Goal: Task Accomplishment & Management: Manage account settings

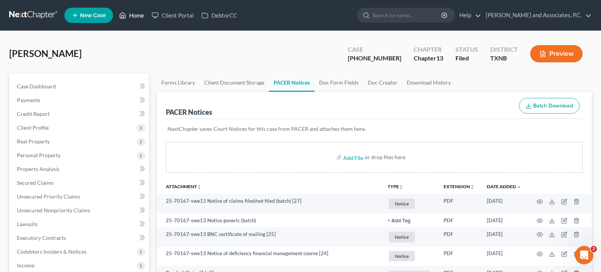
click at [134, 11] on link "Home" at bounding box center [131, 15] width 33 height 14
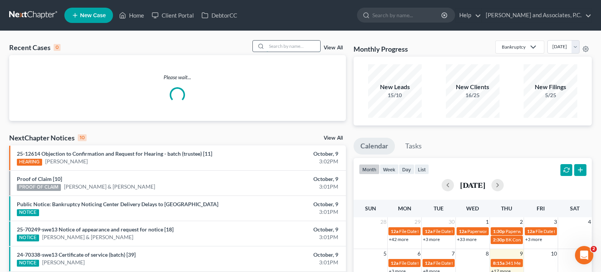
click at [272, 45] on input "search" at bounding box center [294, 46] width 54 height 11
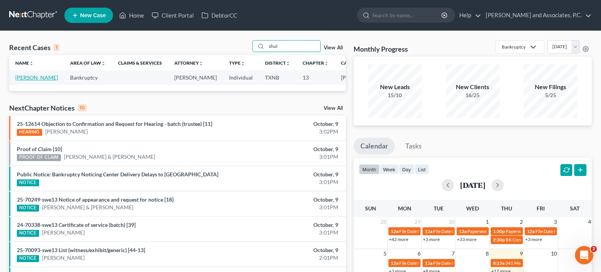
type input "shul"
click at [36, 81] on link "[PERSON_NAME]" at bounding box center [36, 77] width 43 height 7
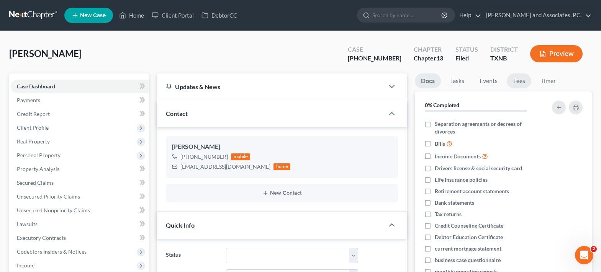
click at [522, 82] on link "Fees" at bounding box center [519, 81] width 25 height 15
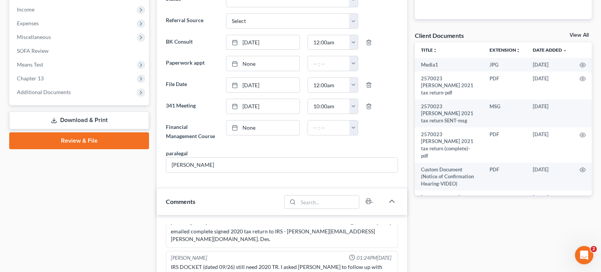
scroll to position [230, 0]
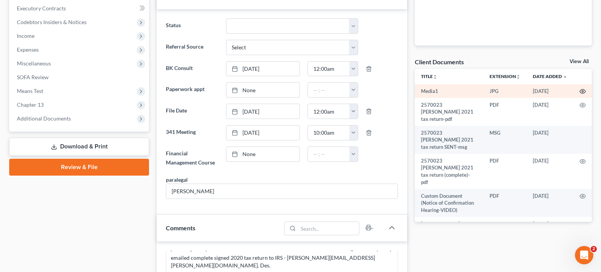
click at [580, 91] on icon "button" at bounding box center [583, 91] width 6 height 6
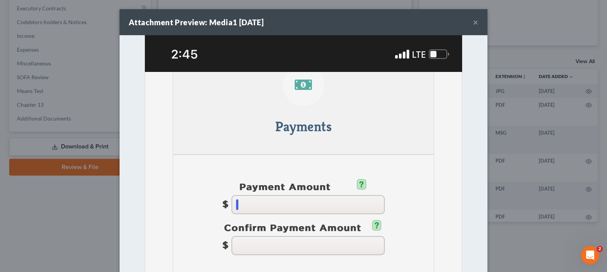
click at [473, 21] on button "×" at bounding box center [475, 22] width 5 height 9
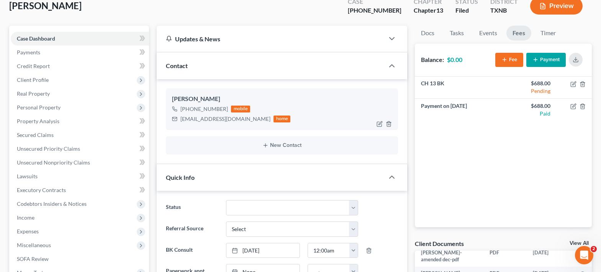
scroll to position [0, 0]
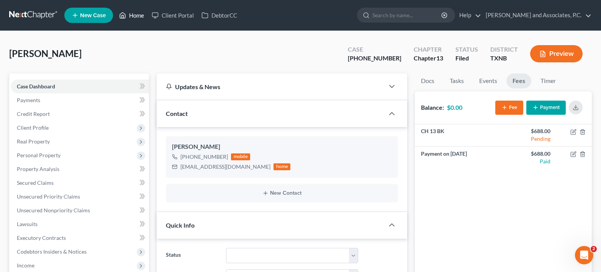
click at [131, 19] on link "Home" at bounding box center [131, 15] width 33 height 14
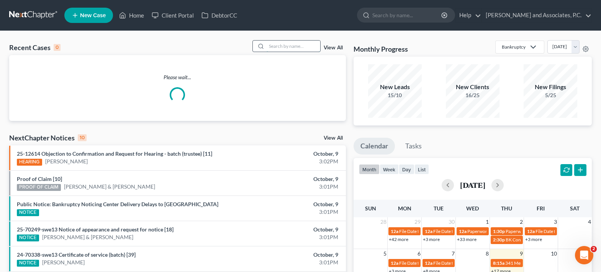
click at [287, 44] on input "search" at bounding box center [294, 46] width 54 height 11
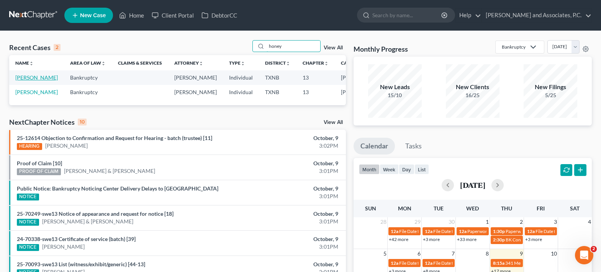
type input "honey"
click at [28, 78] on link "[PERSON_NAME]" at bounding box center [36, 77] width 43 height 7
select select "5"
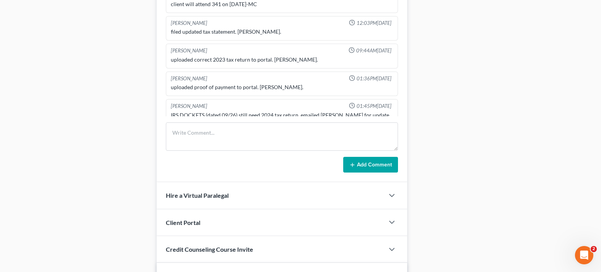
scroll to position [460, 0]
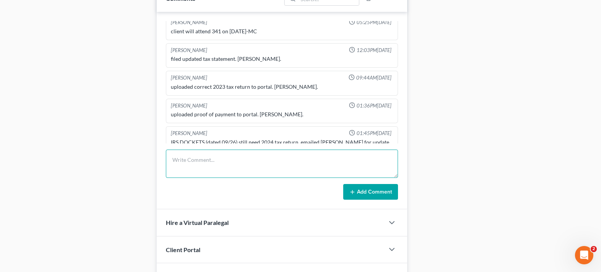
click at [213, 155] on textarea at bounding box center [282, 164] width 232 height 28
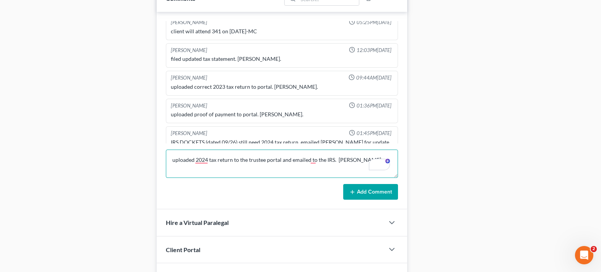
type textarea "uploaded 2024 tax return to the trustee portal and emailed to the IRS. [PERSON_…"
click at [360, 189] on button "Add Comment" at bounding box center [370, 192] width 55 height 16
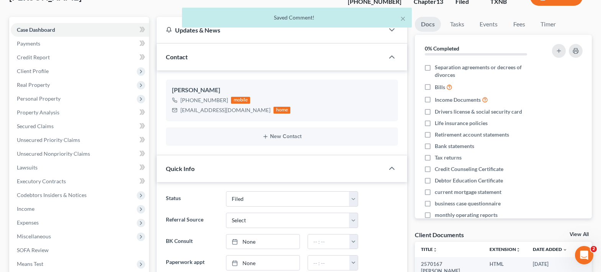
scroll to position [0, 0]
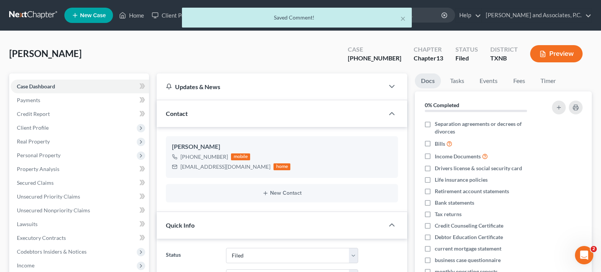
click at [134, 18] on div "× Saved Comment!" at bounding box center [296, 20] width 601 height 24
click at [141, 14] on div "× Saved Comment!" at bounding box center [296, 20] width 601 height 24
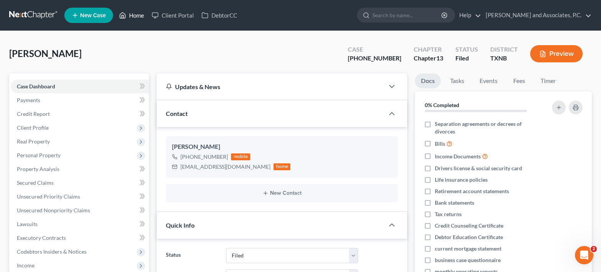
click at [137, 18] on link "Home" at bounding box center [131, 15] width 33 height 14
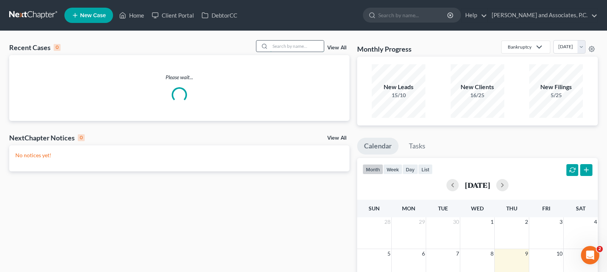
click at [296, 44] on input "search" at bounding box center [297, 46] width 54 height 11
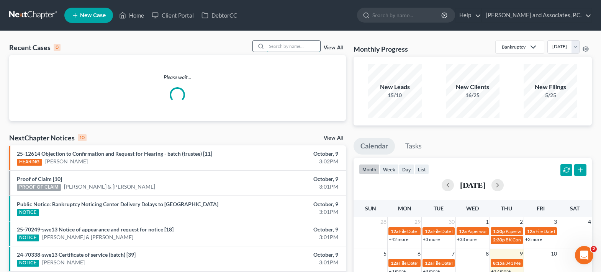
type input "o"
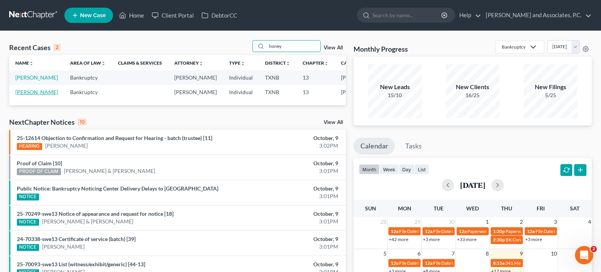
type input "honey"
click at [24, 95] on link "[PERSON_NAME]" at bounding box center [36, 92] width 43 height 7
select select "5"
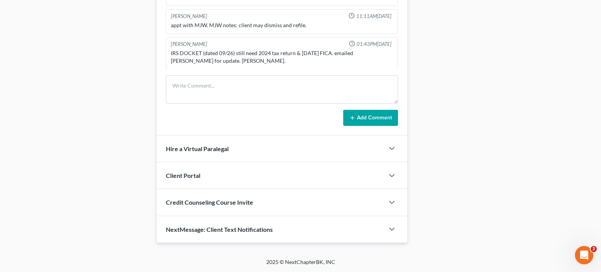
scroll to position [428, 0]
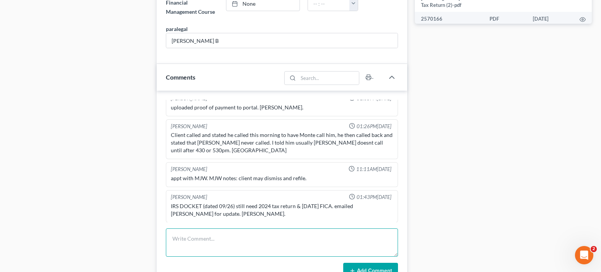
click at [222, 234] on textarea at bounding box center [282, 243] width 232 height 28
click at [197, 239] on textarea "uploaded 2024 tax return to trustee portal and emailed to the IRS. [PERSON_NAME]" at bounding box center [282, 243] width 232 height 28
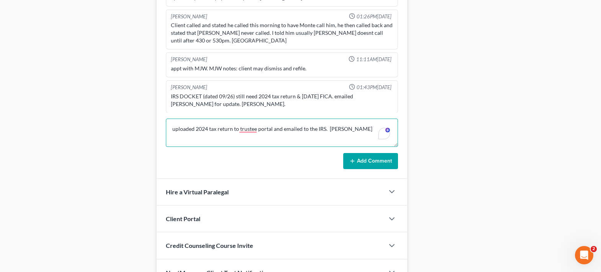
scroll to position [581, 0]
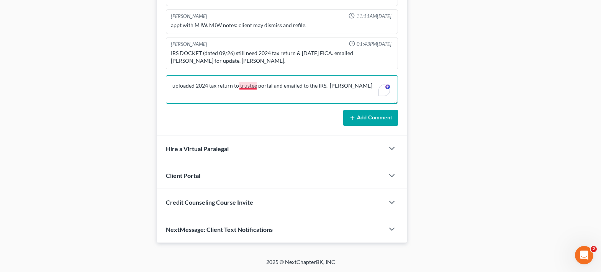
click at [239, 85] on textarea "uploaded 2024 tax return to trustee portal and emailed to the IRS. [PERSON_NAME]" at bounding box center [282, 89] width 232 height 28
type textarea "uploaded 2024 tax return to the trustee portal and emailed to the IRS. [PERSON_…"
click at [362, 120] on button "Add Comment" at bounding box center [370, 118] width 55 height 16
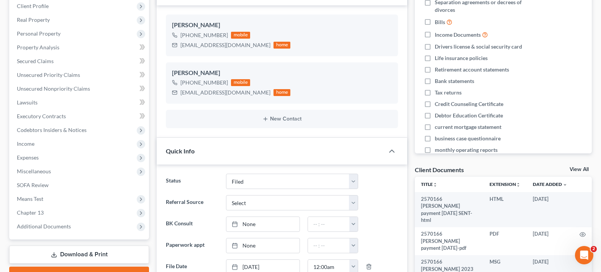
scroll to position [0, 0]
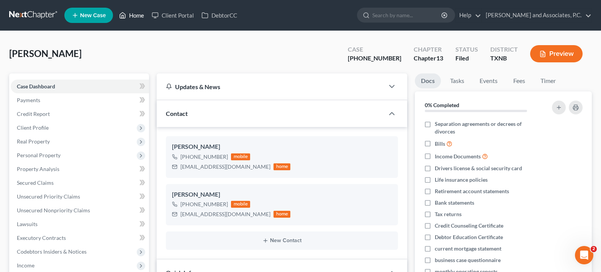
drag, startPoint x: 131, startPoint y: 16, endPoint x: 251, endPoint y: 61, distance: 127.5
click at [131, 16] on link "Home" at bounding box center [131, 15] width 33 height 14
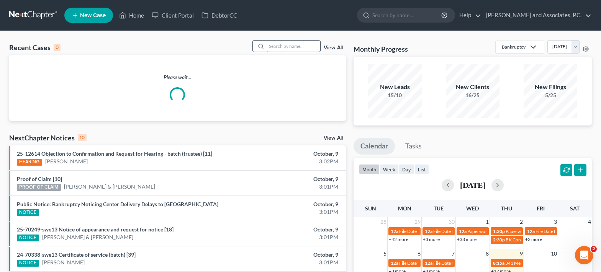
click at [291, 48] on input "search" at bounding box center [294, 46] width 54 height 11
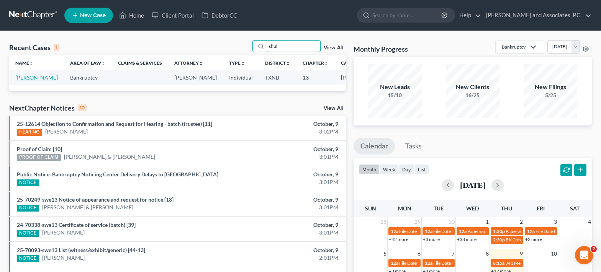
type input "shul"
click at [26, 81] on link "[PERSON_NAME]" at bounding box center [36, 77] width 43 height 7
select select "5"
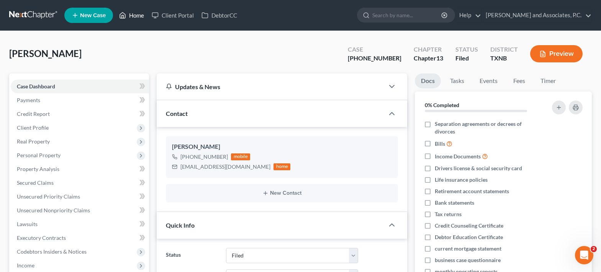
drag, startPoint x: 134, startPoint y: 16, endPoint x: 163, endPoint y: 1, distance: 32.6
click at [134, 16] on link "Home" at bounding box center [131, 15] width 33 height 14
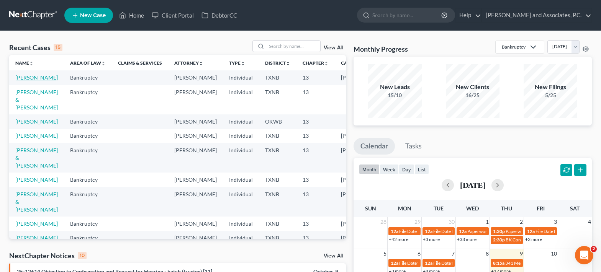
click at [29, 81] on link "[PERSON_NAME]" at bounding box center [36, 77] width 43 height 7
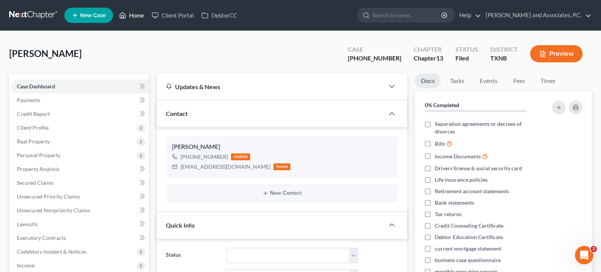
click at [134, 18] on link "Home" at bounding box center [131, 15] width 33 height 14
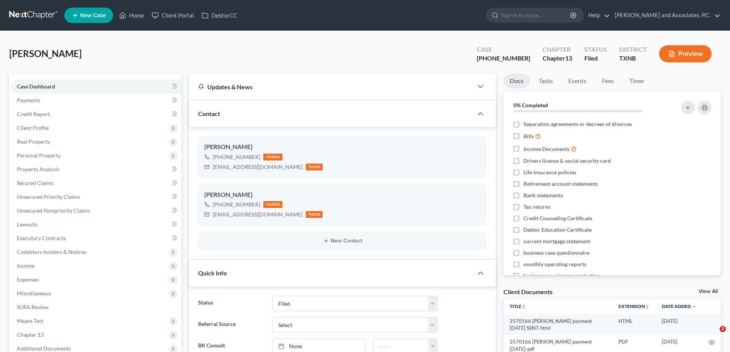
select select "5"
click at [133, 17] on link "Home" at bounding box center [131, 15] width 33 height 14
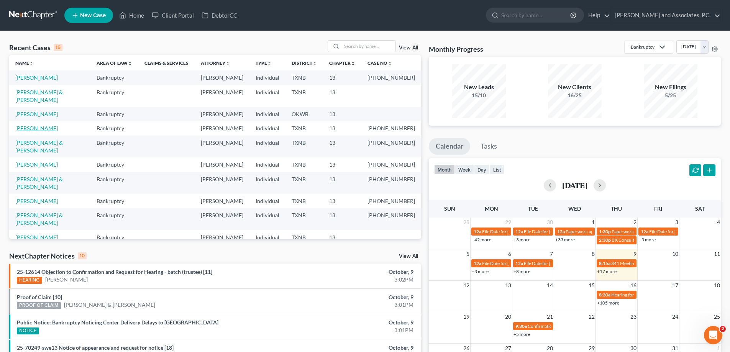
click at [54, 125] on link "[PERSON_NAME]" at bounding box center [36, 128] width 43 height 7
select select "5"
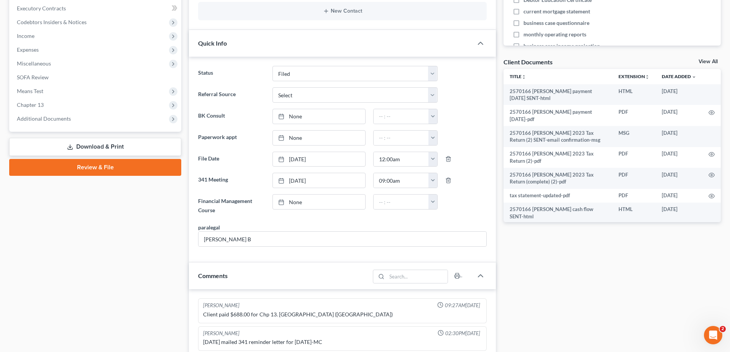
scroll to position [243, 0]
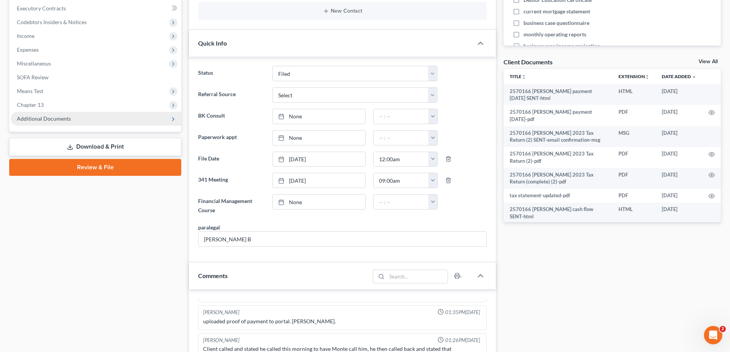
click at [60, 120] on span "Additional Documents" at bounding box center [44, 118] width 54 height 7
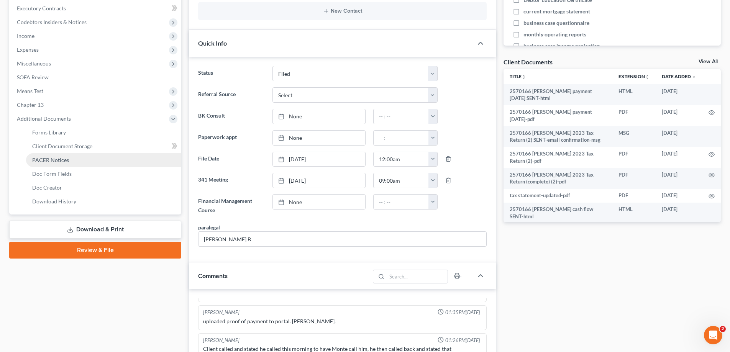
click at [60, 157] on span "PACER Notices" at bounding box center [50, 160] width 37 height 7
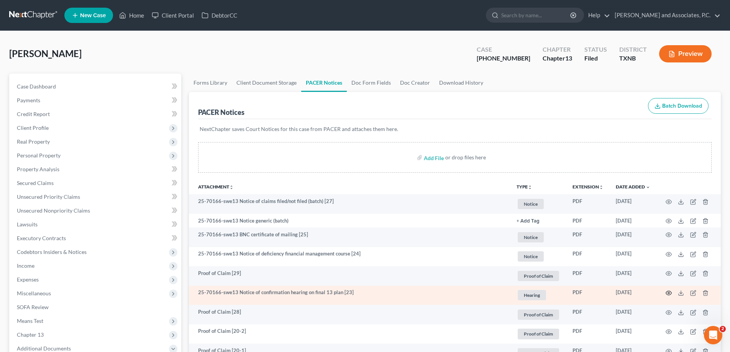
click at [669, 294] on circle "button" at bounding box center [669, 293] width 2 height 2
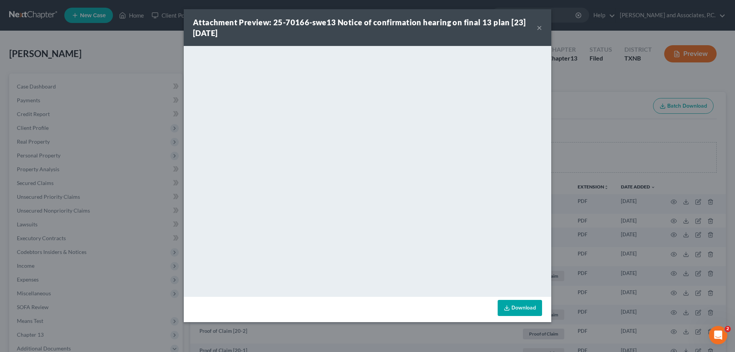
click at [538, 27] on button "×" at bounding box center [539, 27] width 5 height 9
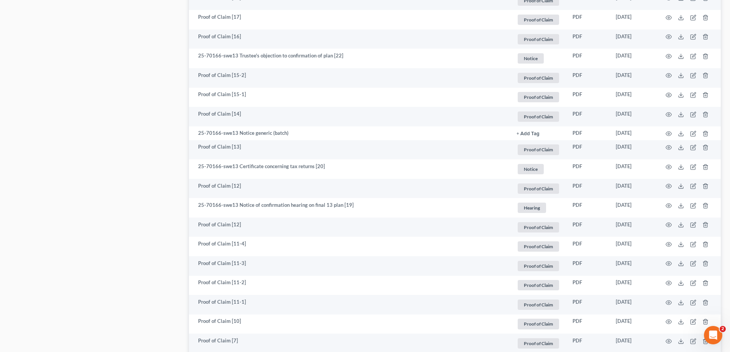
scroll to position [613, 0]
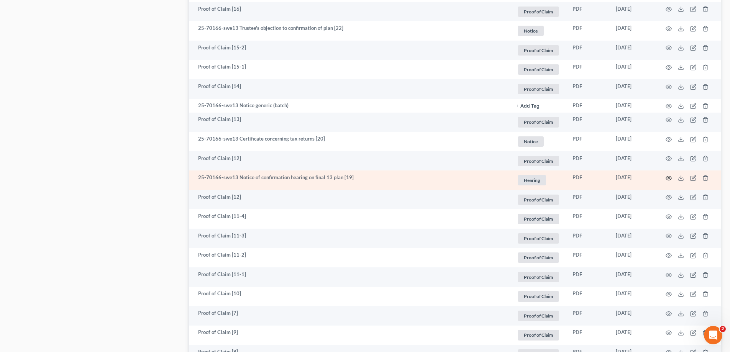
click at [666, 177] on icon "button" at bounding box center [668, 178] width 6 height 6
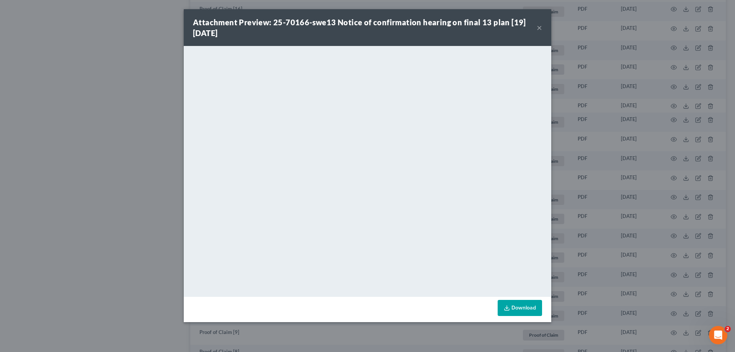
click at [540, 25] on button "×" at bounding box center [539, 27] width 5 height 9
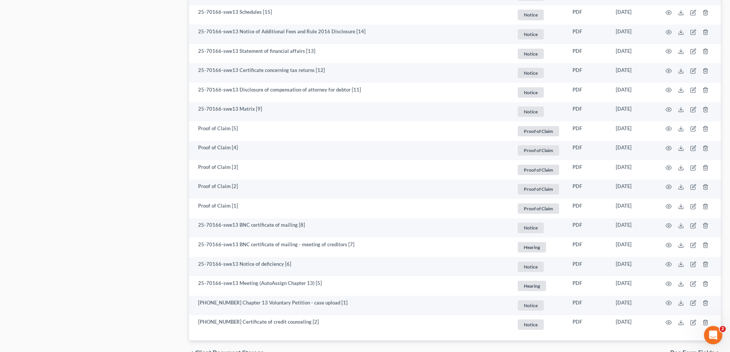
scroll to position [1149, 0]
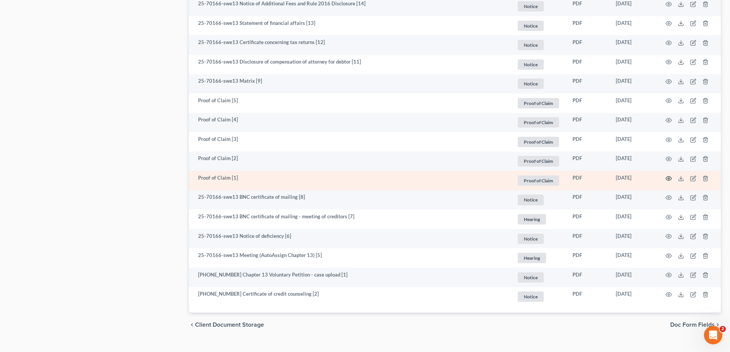
click at [668, 179] on circle "button" at bounding box center [669, 179] width 2 height 2
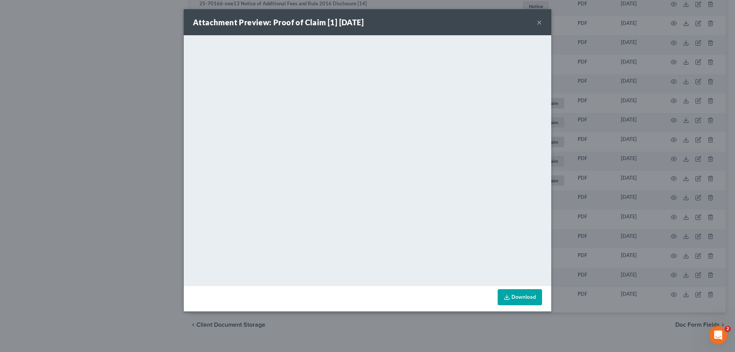
click at [539, 24] on button "×" at bounding box center [539, 22] width 5 height 9
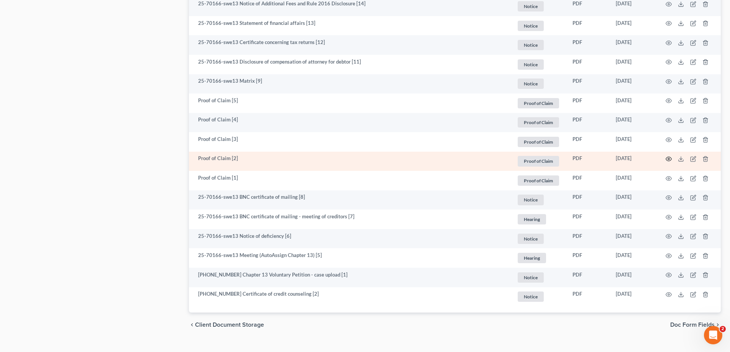
click at [668, 156] on icon "button" at bounding box center [668, 159] width 6 height 6
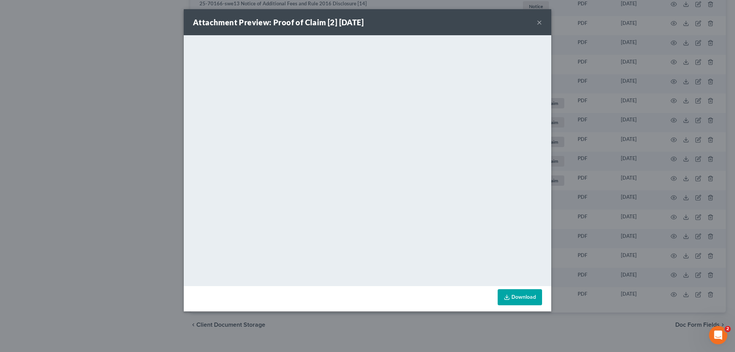
click at [541, 21] on button "×" at bounding box center [539, 22] width 5 height 9
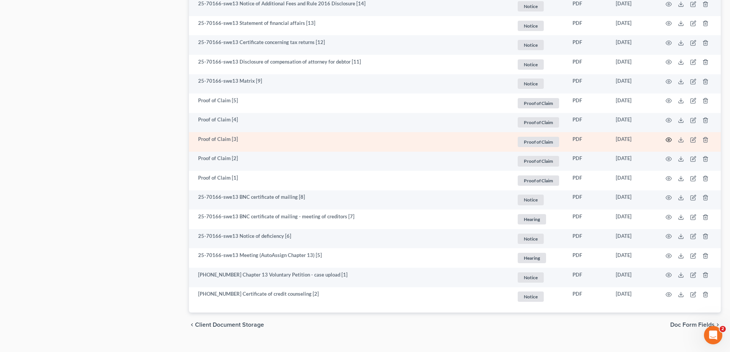
click at [667, 141] on icon "button" at bounding box center [669, 140] width 6 height 4
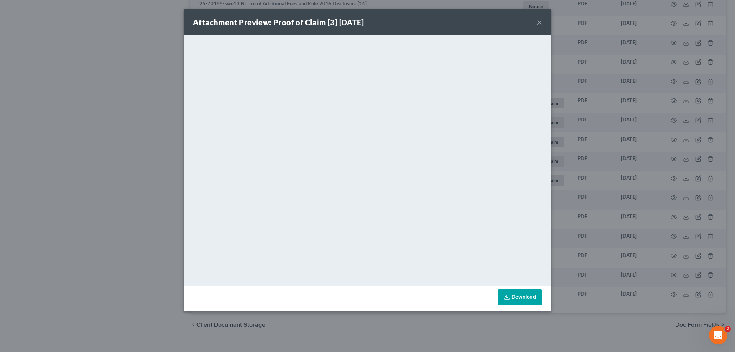
click at [540, 25] on button "×" at bounding box center [539, 22] width 5 height 9
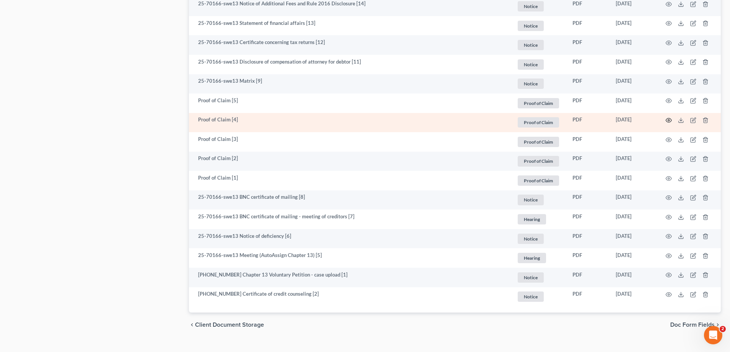
click at [668, 121] on circle "button" at bounding box center [669, 121] width 2 height 2
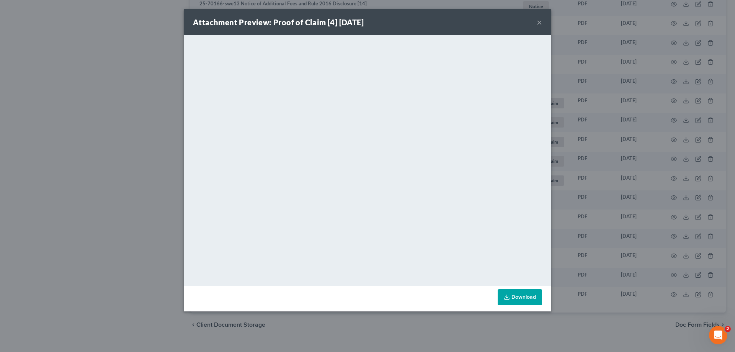
click at [538, 21] on button "×" at bounding box center [539, 22] width 5 height 9
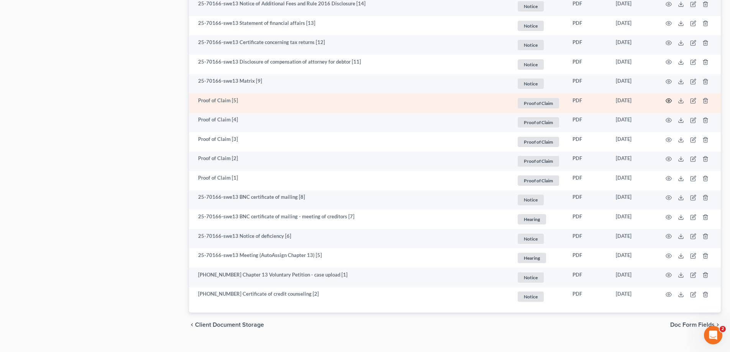
click at [666, 100] on icon "button" at bounding box center [669, 101] width 6 height 4
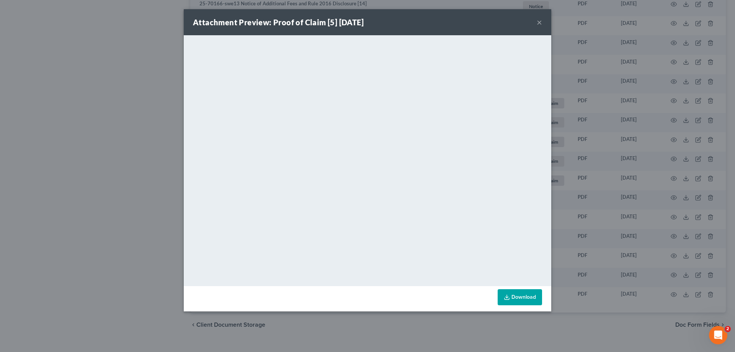
click at [537, 25] on div "Attachment Preview: Proof of Claim [5] 06/23/2025 ×" at bounding box center [368, 22] width 368 height 26
click at [541, 22] on button "×" at bounding box center [539, 22] width 5 height 9
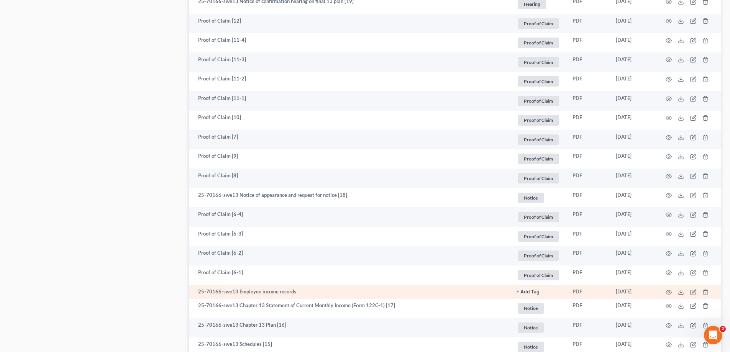
scroll to position [766, 0]
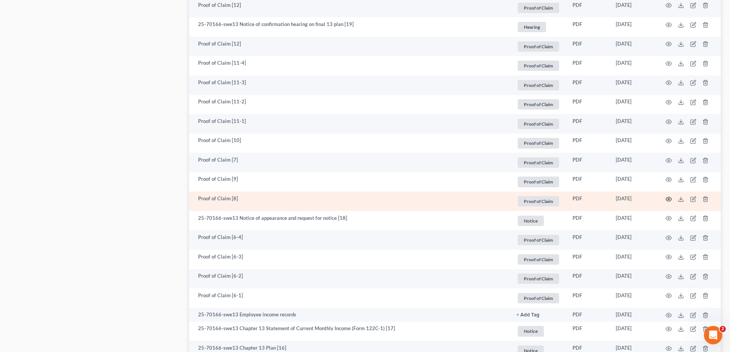
click at [666, 198] on icon "button" at bounding box center [669, 199] width 6 height 4
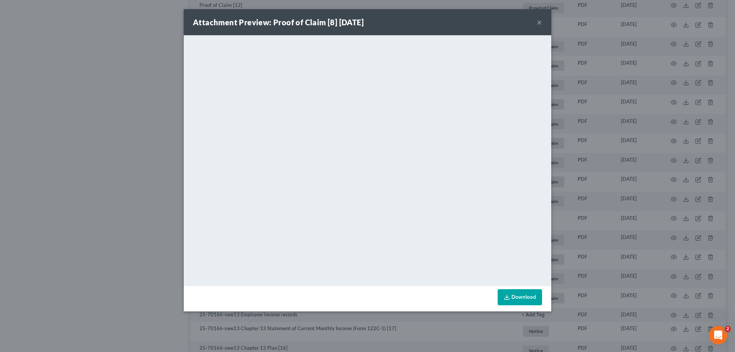
click at [538, 24] on button "×" at bounding box center [539, 22] width 5 height 9
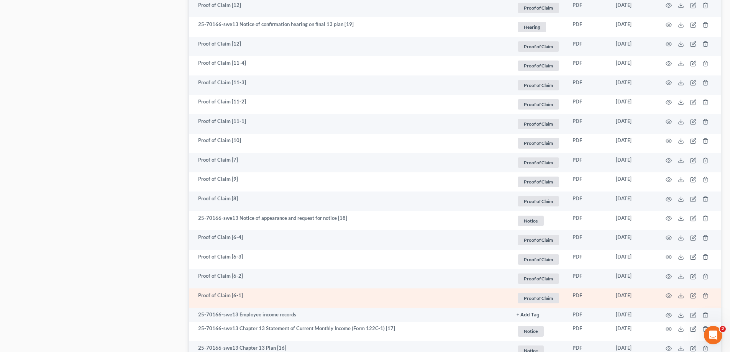
click at [352, 298] on td "Proof of Claim [6-1]" at bounding box center [349, 298] width 321 height 20
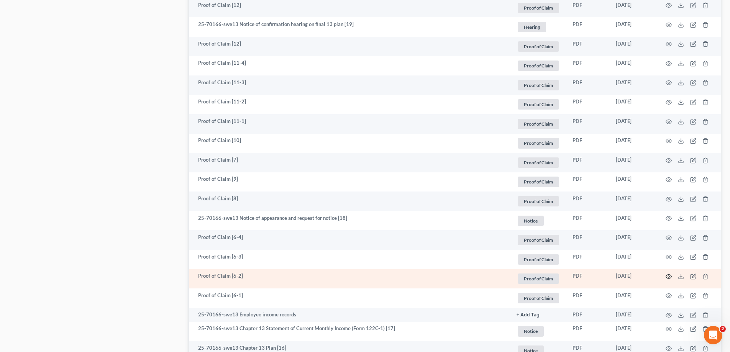
click at [671, 276] on icon "button" at bounding box center [669, 277] width 6 height 4
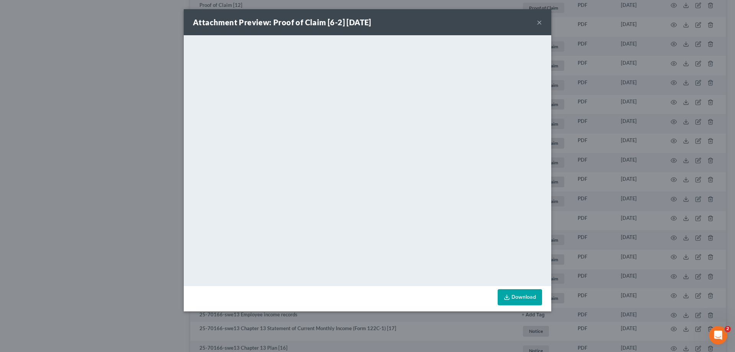
click at [542, 21] on button "×" at bounding box center [539, 22] width 5 height 9
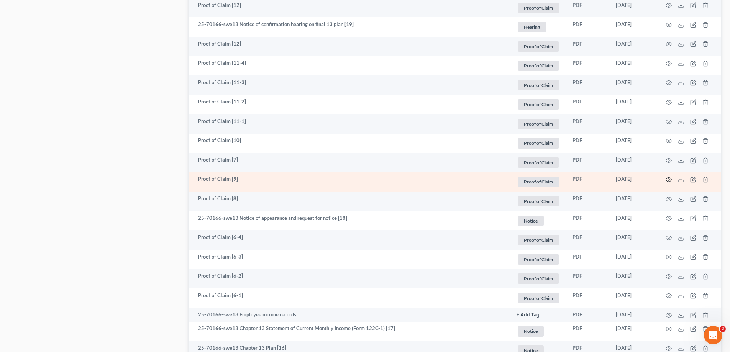
click at [668, 178] on icon "button" at bounding box center [668, 180] width 6 height 6
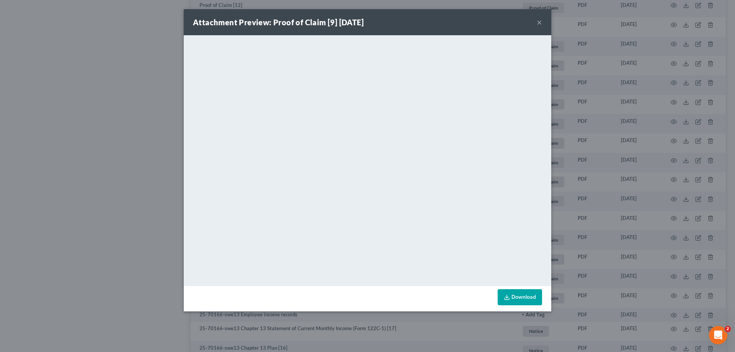
click at [540, 24] on button "×" at bounding box center [539, 22] width 5 height 9
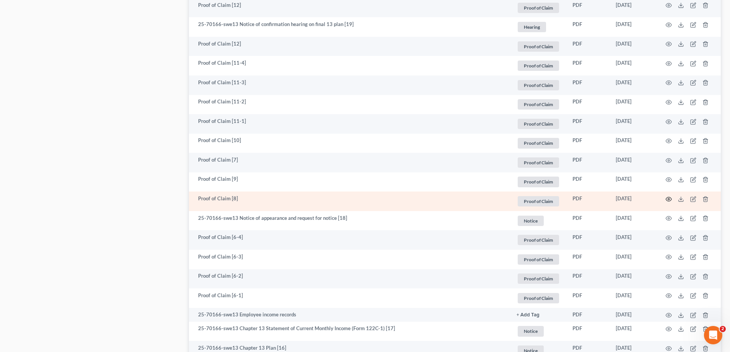
click at [668, 200] on icon "button" at bounding box center [668, 199] width 6 height 6
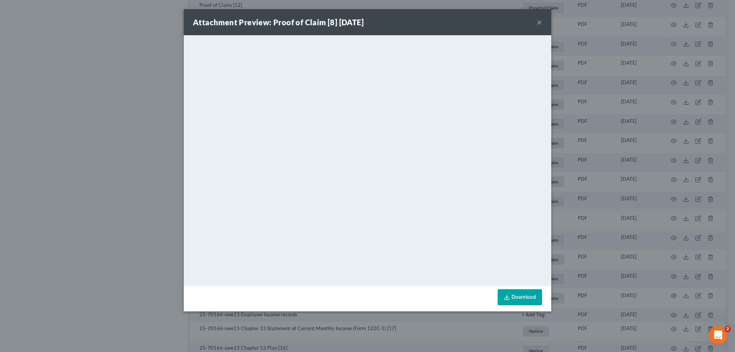
click at [540, 22] on button "×" at bounding box center [539, 22] width 5 height 9
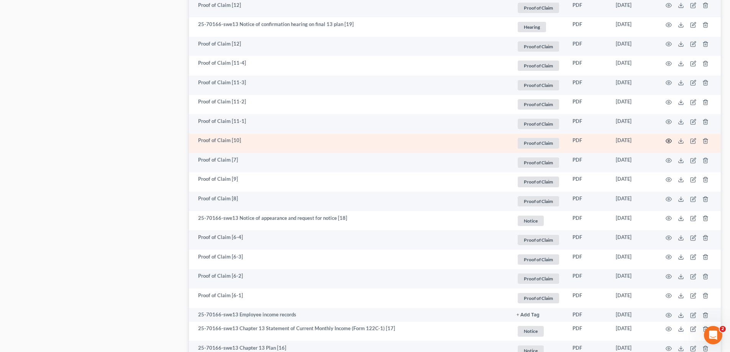
click at [668, 142] on icon "button" at bounding box center [668, 141] width 6 height 6
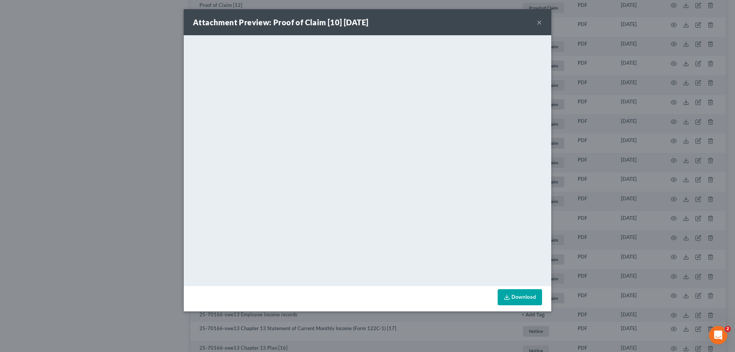
click at [541, 23] on button "×" at bounding box center [539, 22] width 5 height 9
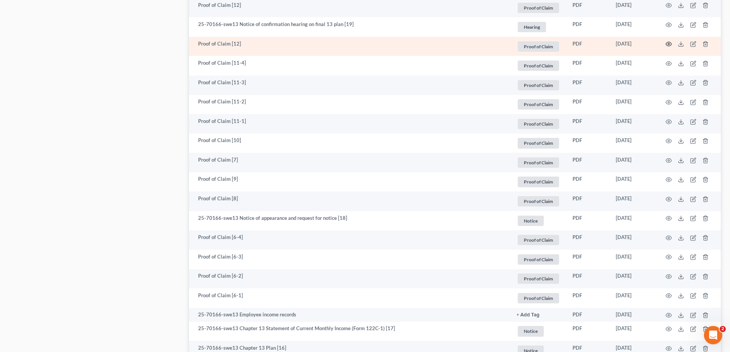
click at [671, 43] on icon "button" at bounding box center [669, 44] width 6 height 4
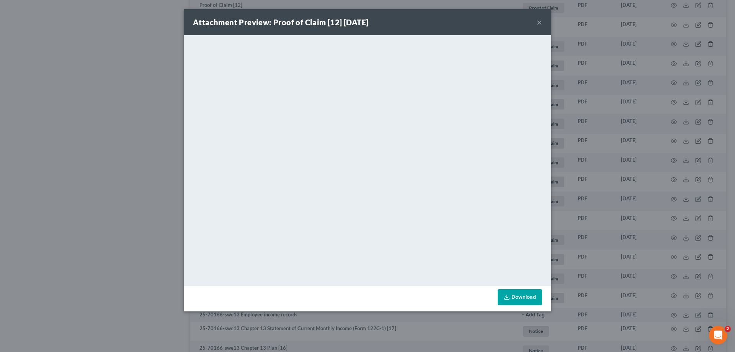
click at [514, 298] on link "Download" at bounding box center [520, 297] width 44 height 16
drag, startPoint x: 542, startPoint y: 20, endPoint x: 421, endPoint y: 20, distance: 120.7
click at [542, 20] on button "×" at bounding box center [539, 22] width 5 height 9
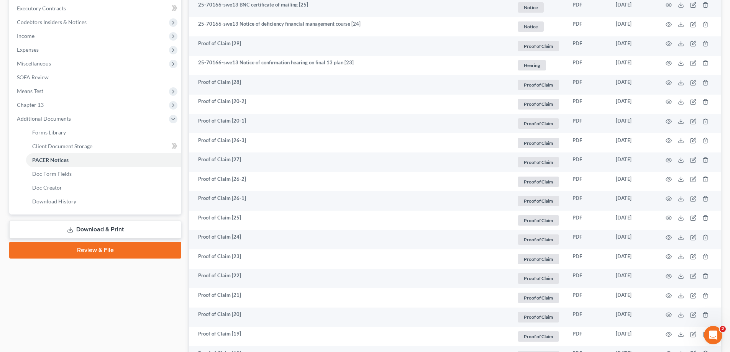
scroll to position [0, 0]
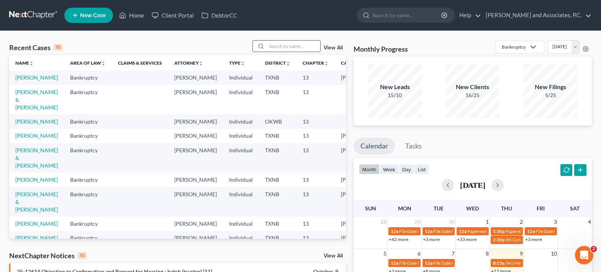
click at [280, 46] on input "search" at bounding box center [294, 46] width 54 height 11
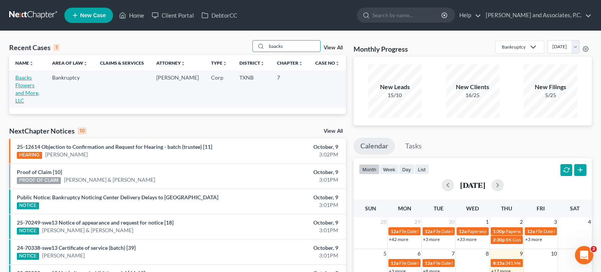
type input "baacks"
click at [21, 87] on link "Baacks Flowers and More, LLC" at bounding box center [27, 88] width 24 height 29
select select "7"
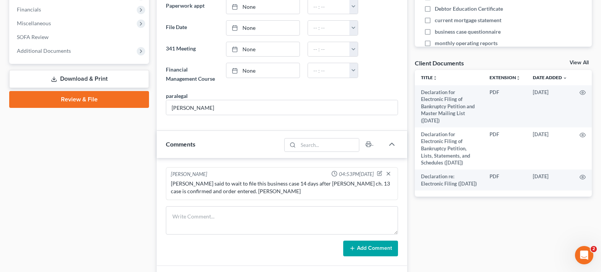
scroll to position [153, 0]
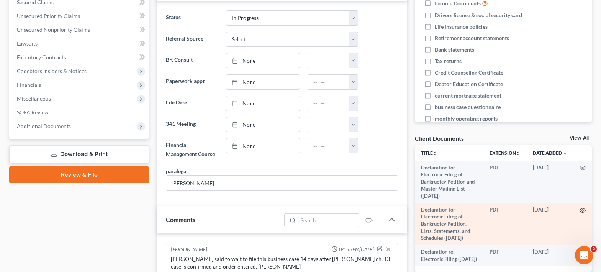
click at [585, 209] on icon "button" at bounding box center [583, 211] width 6 height 6
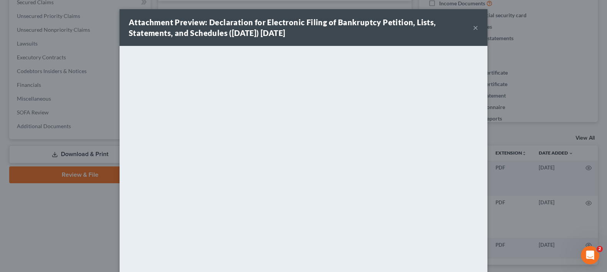
click at [473, 26] on button "×" at bounding box center [475, 27] width 5 height 9
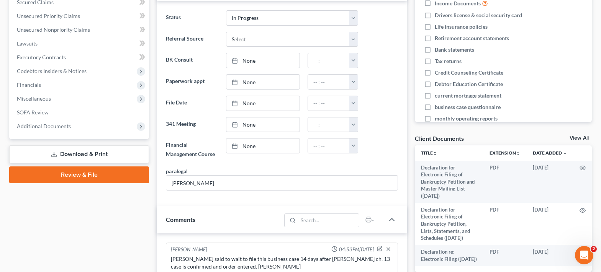
click at [582, 137] on link "View All" at bounding box center [579, 138] width 19 height 5
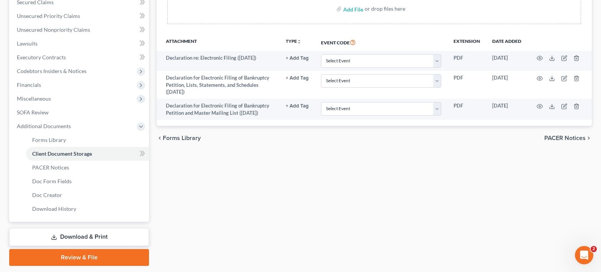
scroll to position [77, 0]
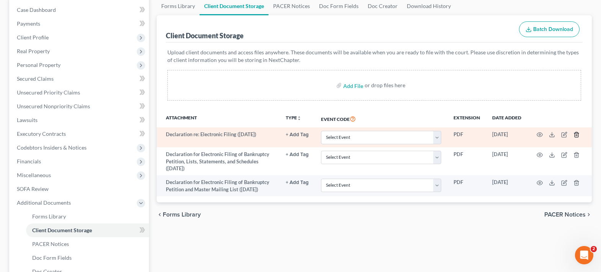
click at [578, 134] on icon "button" at bounding box center [576, 135] width 3 height 5
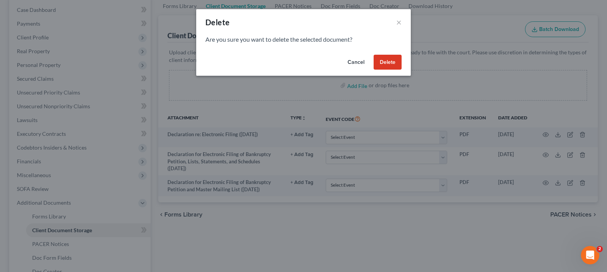
click at [379, 61] on button "Delete" at bounding box center [387, 62] width 28 height 15
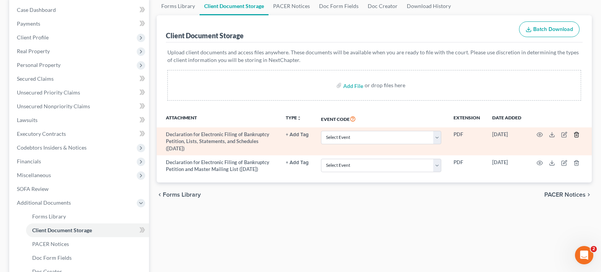
click at [577, 135] on line "button" at bounding box center [577, 136] width 0 height 2
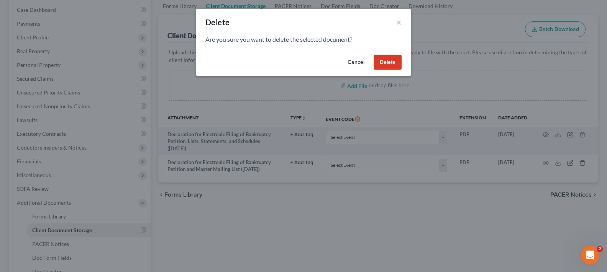
click at [386, 59] on button "Delete" at bounding box center [387, 62] width 28 height 15
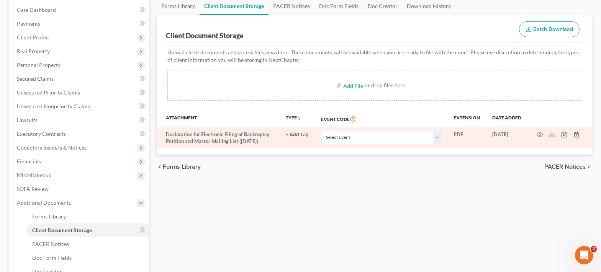
click at [577, 136] on icon "button" at bounding box center [576, 135] width 6 height 6
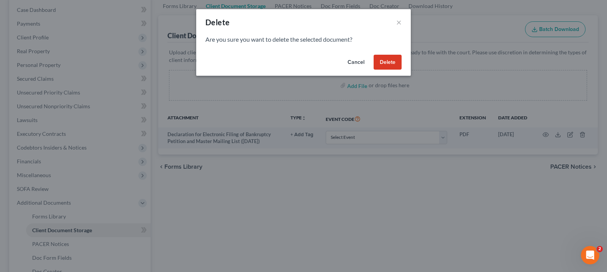
click at [391, 63] on button "Delete" at bounding box center [387, 62] width 28 height 15
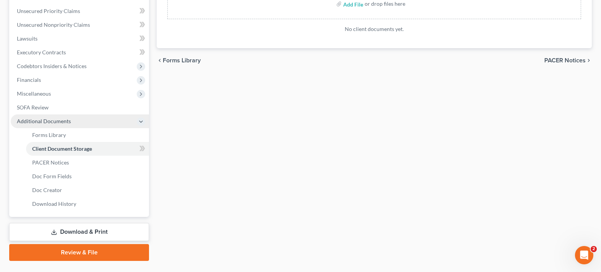
scroll to position [176, 0]
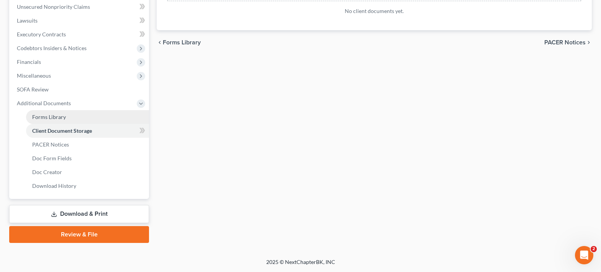
click at [72, 112] on link "Forms Library" at bounding box center [87, 117] width 123 height 14
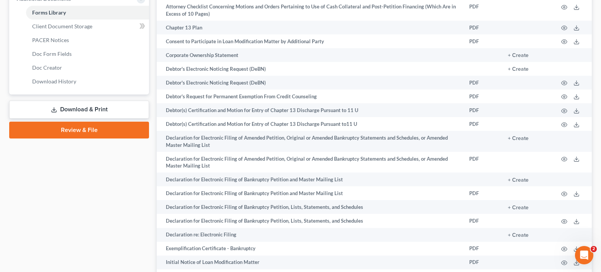
scroll to position [306, 0]
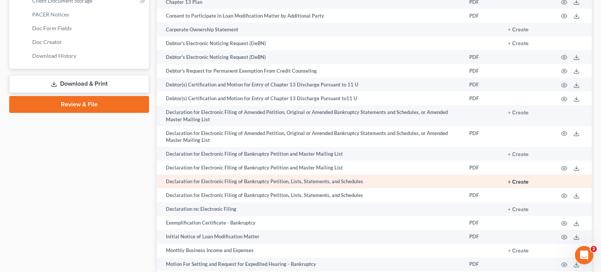
click at [517, 180] on button "+ Create" at bounding box center [518, 182] width 21 height 5
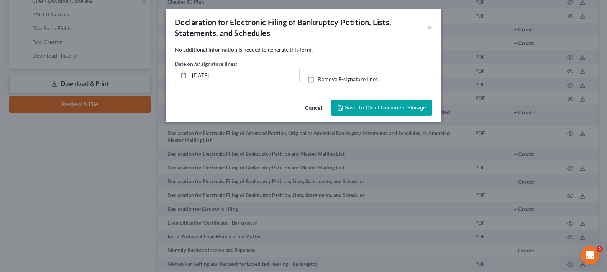
click at [318, 82] on label "Remove E-signature lines" at bounding box center [348, 79] width 60 height 8
click at [321, 80] on input "Remove E-signature lines" at bounding box center [323, 77] width 5 height 5
checkbox input "true"
click at [379, 111] on button "Save to Client Document Storage" at bounding box center [381, 108] width 101 height 16
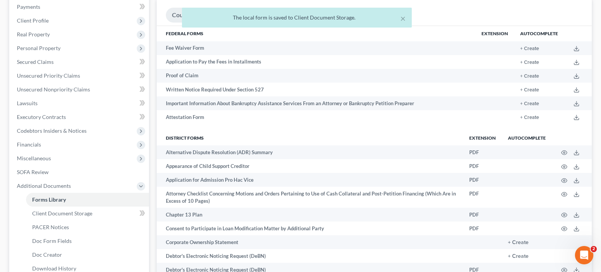
scroll to position [0, 0]
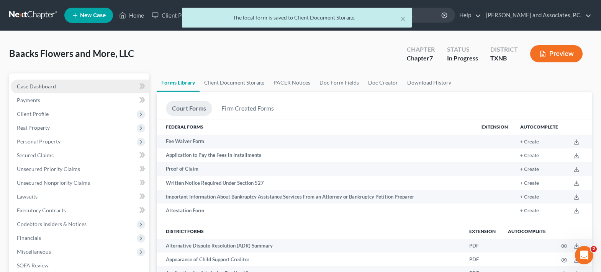
click at [37, 87] on span "Case Dashboard" at bounding box center [36, 86] width 39 height 7
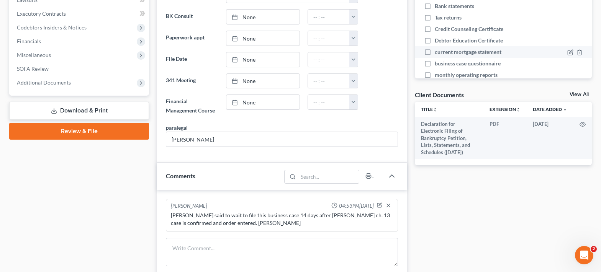
scroll to position [103, 0]
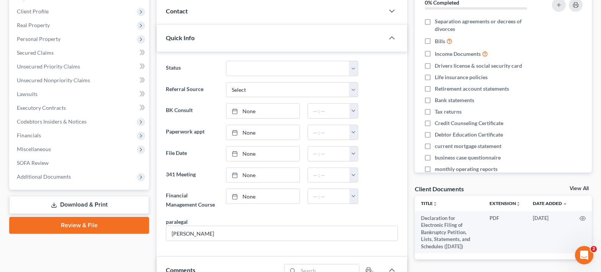
click at [576, 186] on link "View All" at bounding box center [579, 188] width 19 height 5
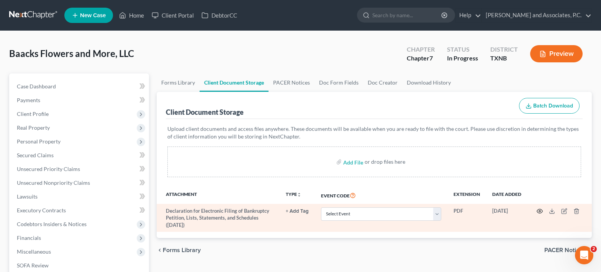
click at [541, 213] on icon "button" at bounding box center [540, 211] width 6 height 6
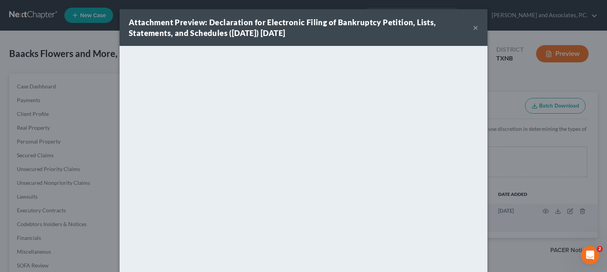
scroll to position [59, 0]
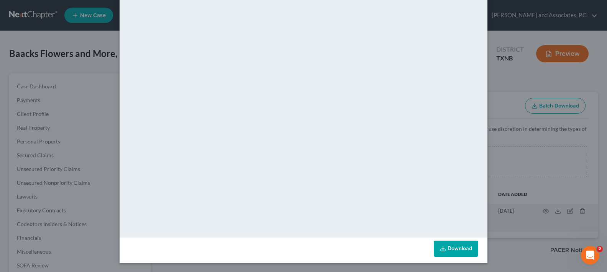
click at [449, 251] on link "Download" at bounding box center [456, 249] width 44 height 16
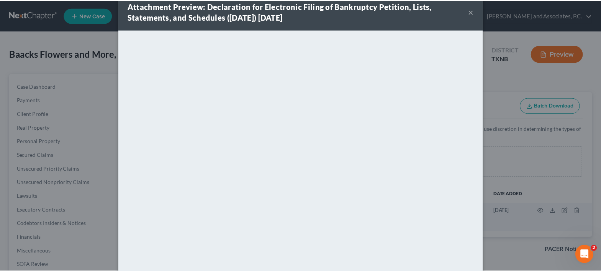
scroll to position [0, 0]
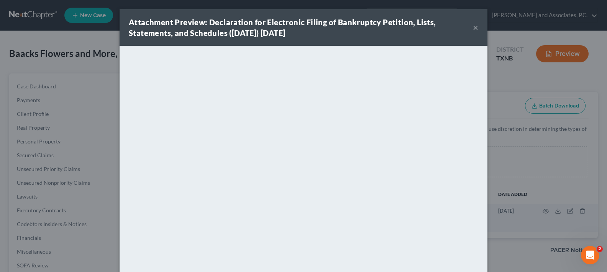
click at [473, 29] on button "×" at bounding box center [475, 27] width 5 height 9
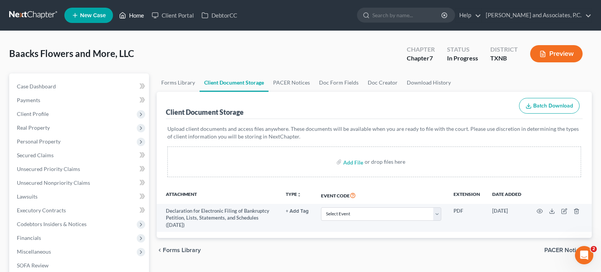
click at [129, 14] on link "Home" at bounding box center [131, 15] width 33 height 14
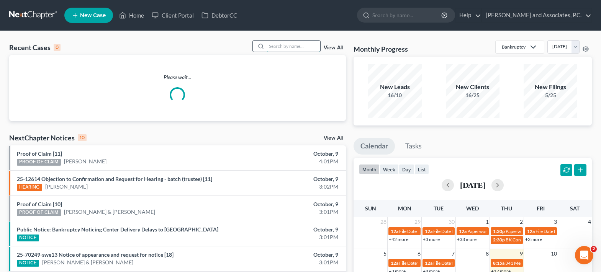
click at [277, 43] on input "search" at bounding box center [294, 46] width 54 height 11
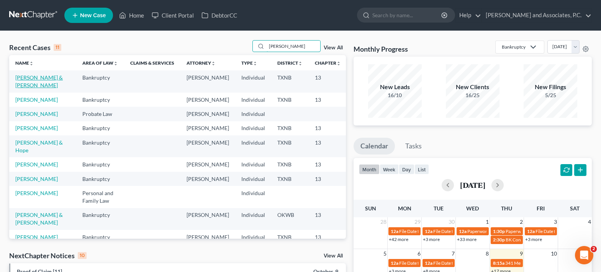
type input "davis"
click at [27, 88] on link "Davis, James & Linda" at bounding box center [38, 81] width 47 height 14
select select "5"
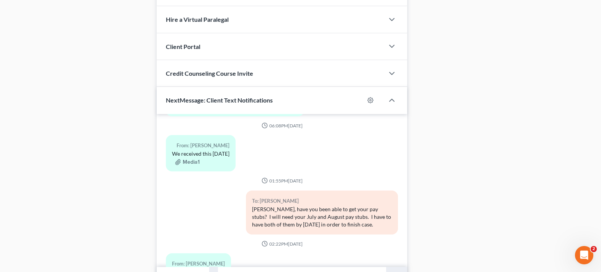
scroll to position [655, 0]
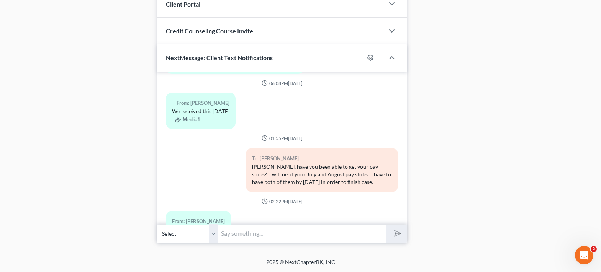
click at [269, 237] on input "text" at bounding box center [302, 233] width 168 height 19
drag, startPoint x: 216, startPoint y: 235, endPoint x: 214, endPoint y: 243, distance: 8.5
click at [216, 235] on select "Select +1 (940) 867-0147 - James Davis +1 (940) 456-0522 - Linda Davis" at bounding box center [187, 233] width 61 height 19
select select "1"
click at [157, 224] on select "Select +1 (940) 867-0147 - James Davis +1 (940) 456-0522 - Linda Davis" at bounding box center [187, 233] width 61 height 19
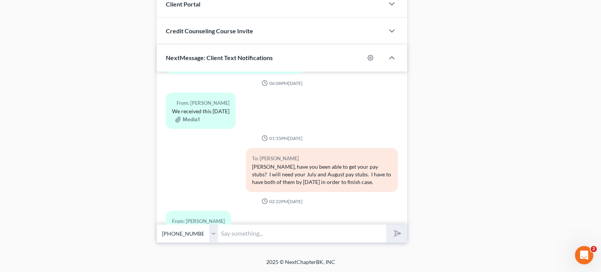
click at [229, 237] on input "text" at bounding box center [302, 233] width 168 height 19
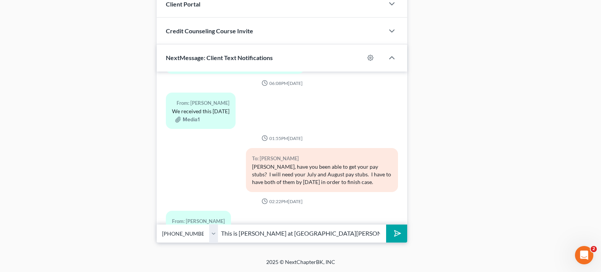
type input "This is Misty at Monte White's office."
click at [386, 225] on button "submit" at bounding box center [396, 234] width 21 height 18
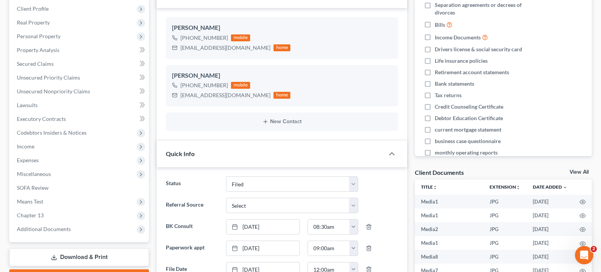
scroll to position [0, 0]
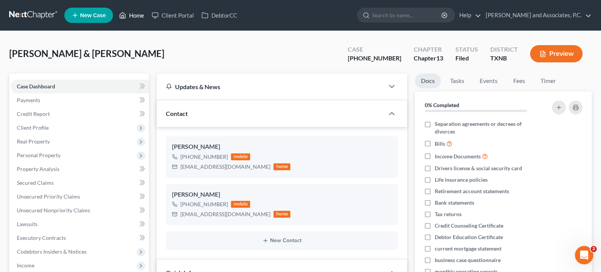
click at [139, 17] on link "Home" at bounding box center [131, 15] width 33 height 14
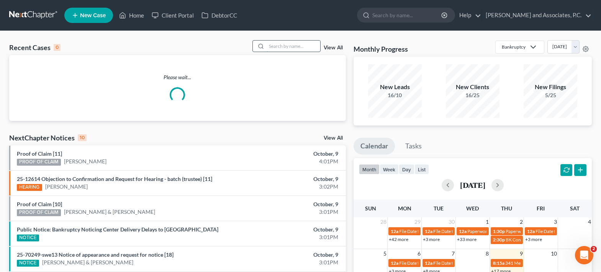
click at [269, 47] on input "search" at bounding box center [294, 46] width 54 height 11
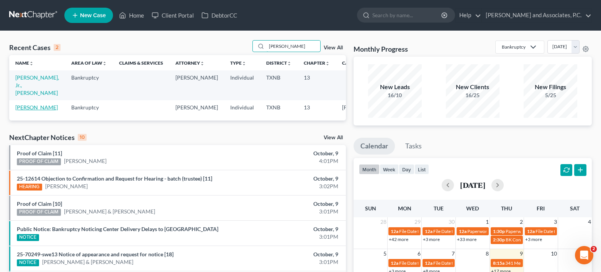
type input "aguirre"
click at [23, 104] on link "Aguirre, Mary" at bounding box center [36, 107] width 43 height 7
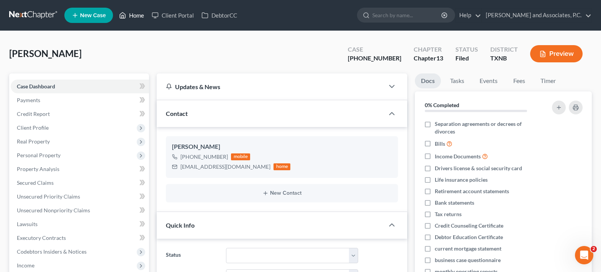
click at [135, 18] on link "Home" at bounding box center [131, 15] width 33 height 14
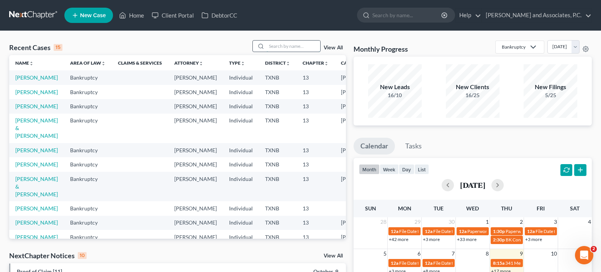
click at [283, 45] on input "search" at bounding box center [294, 46] width 54 height 11
click at [16, 95] on link "Aguirre, Mary" at bounding box center [36, 92] width 43 height 7
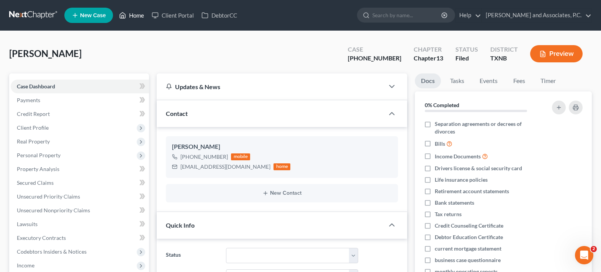
click at [135, 16] on link "Home" at bounding box center [131, 15] width 33 height 14
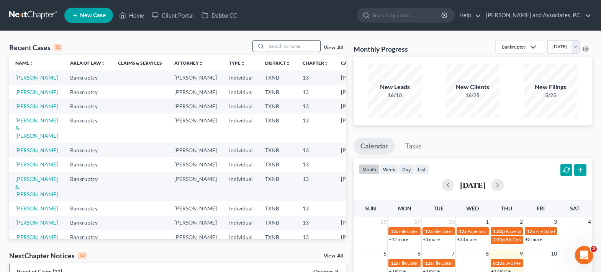
click at [271, 49] on input "search" at bounding box center [294, 46] width 54 height 11
click at [134, 13] on link "Home" at bounding box center [131, 15] width 33 height 14
click at [277, 48] on input "search" at bounding box center [294, 46] width 54 height 11
click at [283, 47] on input "search" at bounding box center [294, 46] width 54 height 11
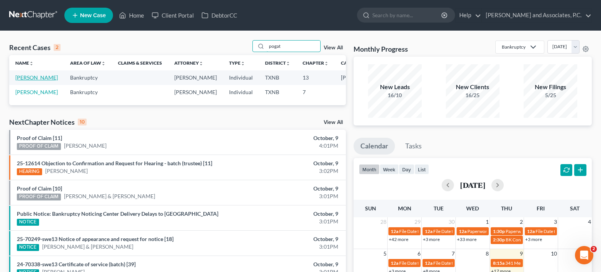
type input "pogat"
click at [26, 81] on link "Pogatshnik, Jeffrey" at bounding box center [36, 77] width 43 height 7
select select "5"
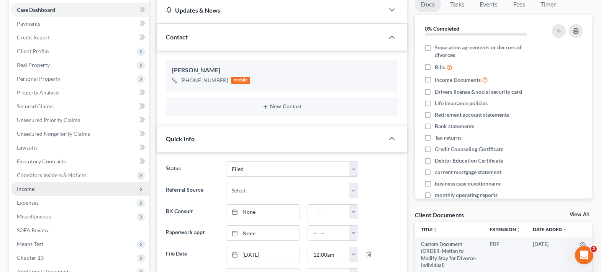
scroll to position [1022, 0]
click at [57, 192] on span "Income" at bounding box center [80, 189] width 138 height 14
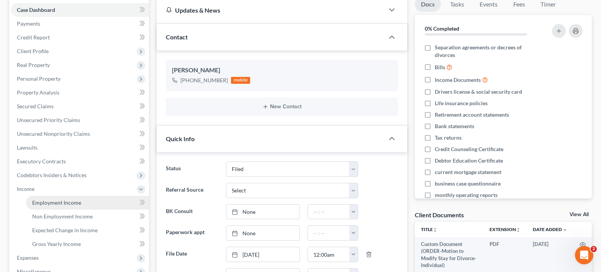
click at [56, 203] on span "Employment Income" at bounding box center [56, 203] width 49 height 7
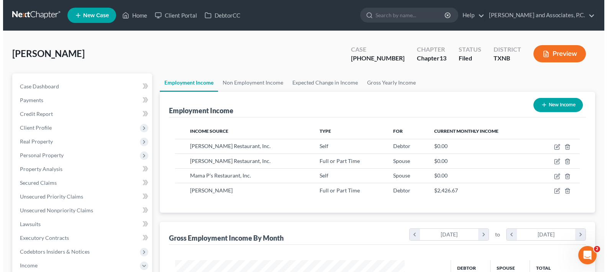
scroll to position [138, 245]
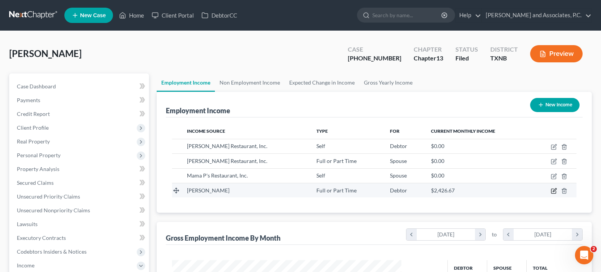
click at [553, 192] on icon "button" at bounding box center [554, 189] width 3 height 3
select select "0"
select select "45"
select select "3"
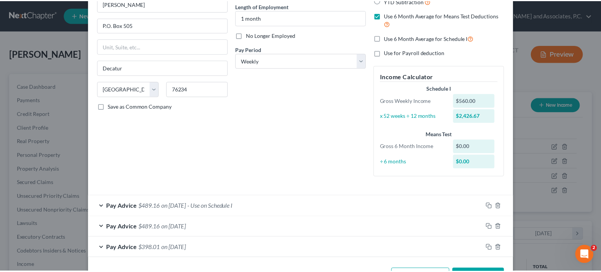
scroll to position [105, 0]
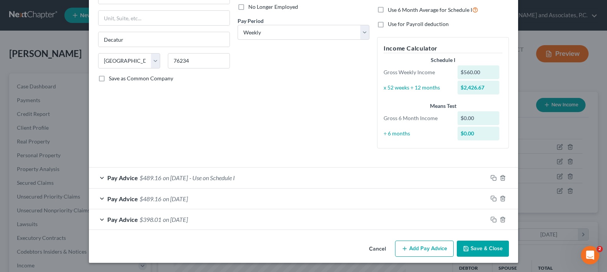
click at [473, 248] on button "Save & Close" at bounding box center [483, 249] width 52 height 16
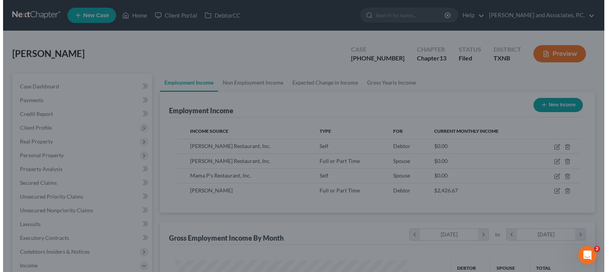
scroll to position [382906, 382799]
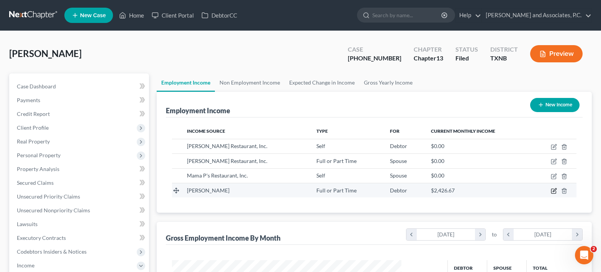
click at [553, 192] on icon "button" at bounding box center [554, 191] width 6 height 6
select select "0"
select select "45"
select select "3"
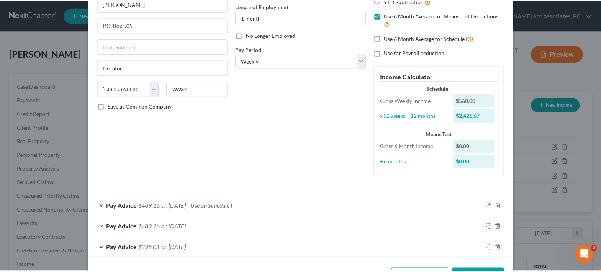
scroll to position [105, 0]
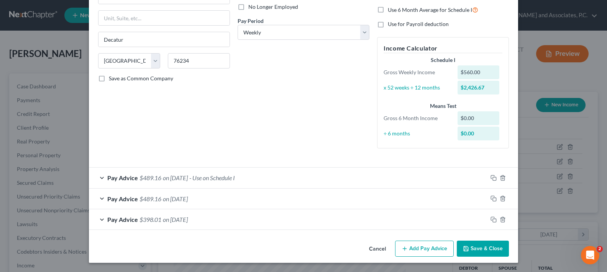
click at [482, 251] on button "Save & Close" at bounding box center [483, 249] width 52 height 16
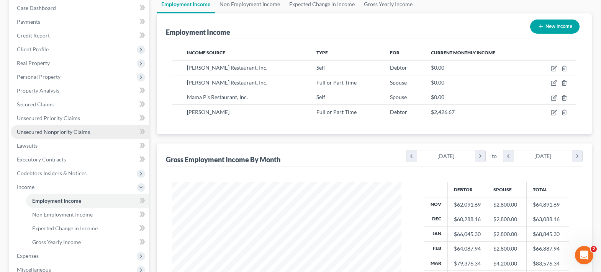
scroll to position [153, 0]
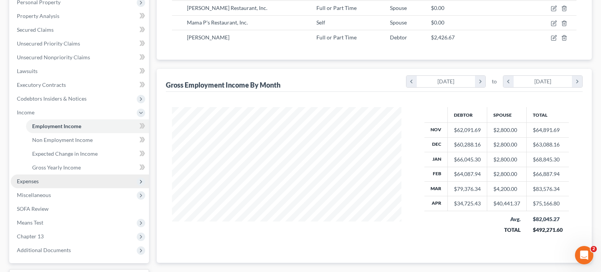
click at [65, 182] on span "Expenses" at bounding box center [80, 182] width 138 height 14
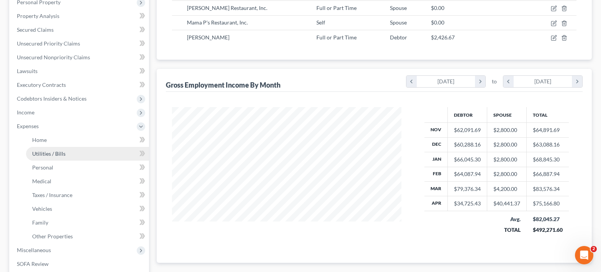
click at [64, 156] on span "Utilities / Bills" at bounding box center [48, 154] width 33 height 7
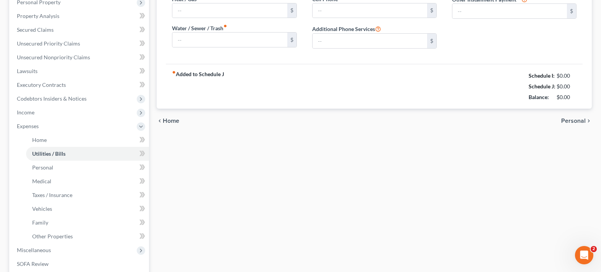
scroll to position [102, 0]
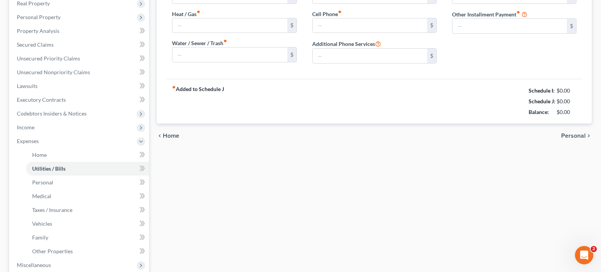
type input "300.75"
type input "0.00"
type input "112.78"
type input "93.21"
type input "0.00"
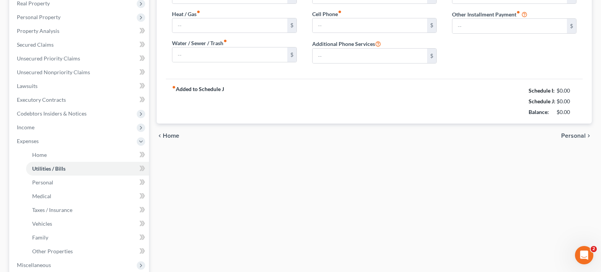
type input "0.00"
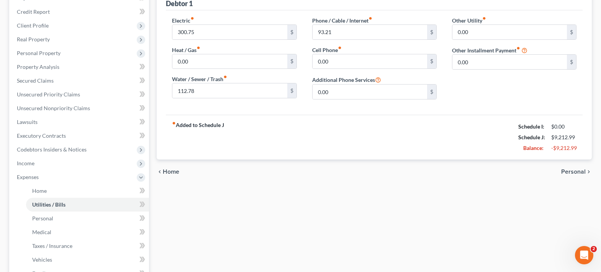
scroll to position [0, 0]
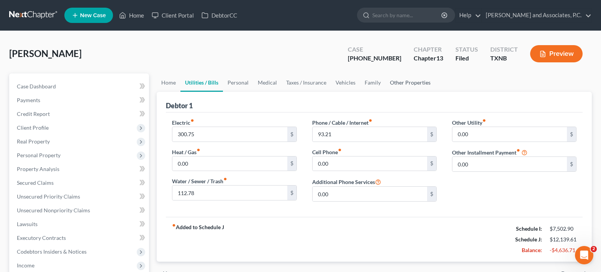
click at [411, 84] on link "Other Properties" at bounding box center [410, 83] width 50 height 18
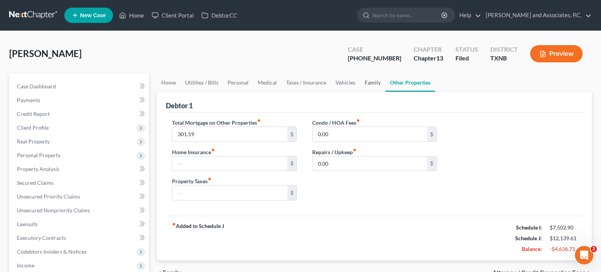
click at [377, 84] on link "Family" at bounding box center [372, 83] width 25 height 18
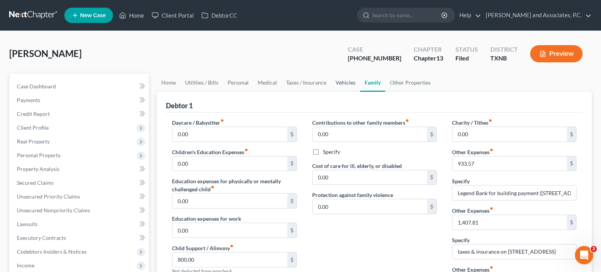
click at [338, 85] on link "Vehicles" at bounding box center [345, 83] width 29 height 18
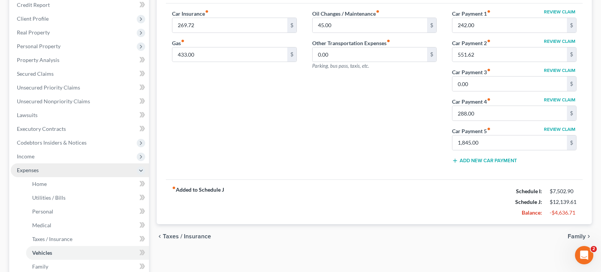
scroll to position [153, 0]
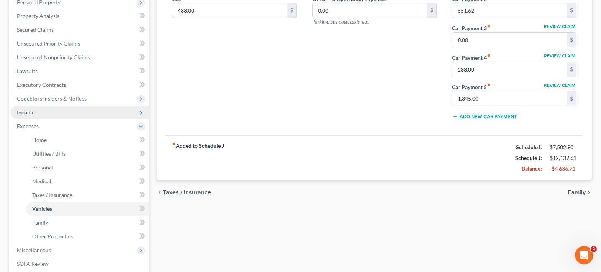
click at [45, 116] on span "Income" at bounding box center [80, 113] width 138 height 14
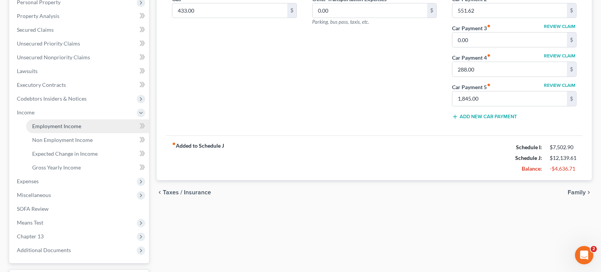
click at [51, 124] on span "Employment Income" at bounding box center [56, 126] width 49 height 7
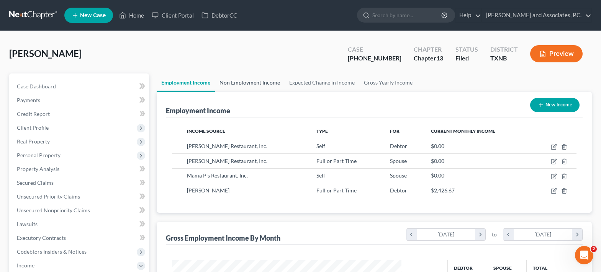
click at [266, 85] on link "Non Employment Income" at bounding box center [250, 83] width 70 height 18
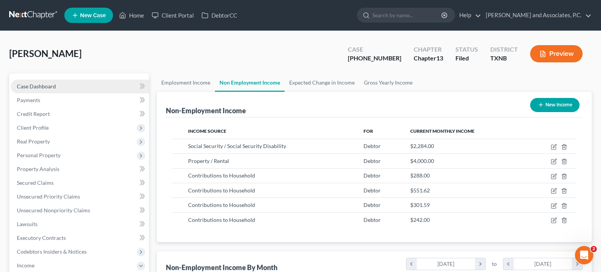
click at [47, 85] on span "Case Dashboard" at bounding box center [36, 86] width 39 height 7
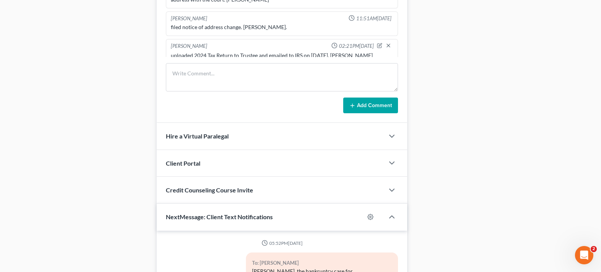
scroll to position [1022, 0]
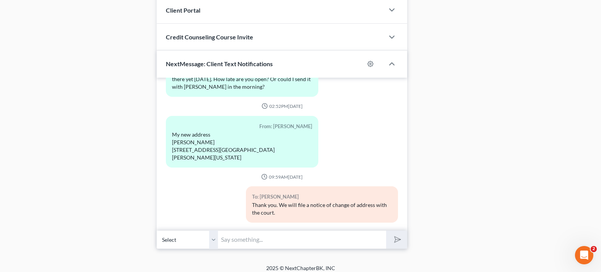
click at [233, 240] on input "text" at bounding box center [302, 240] width 168 height 19
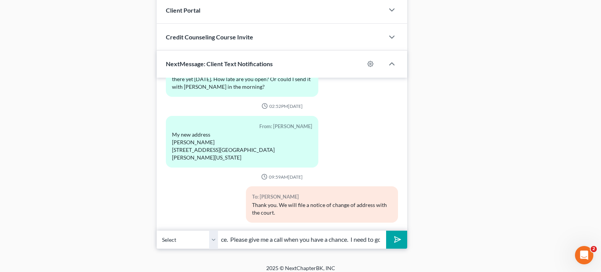
scroll to position [0, 245]
type input "Jeff, this is Misty at Monte White's office. Please give me a call when you hav…"
click at [386, 231] on button "submit" at bounding box center [396, 240] width 21 height 18
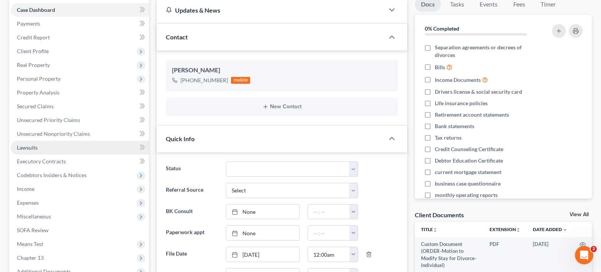
scroll to position [153, 0]
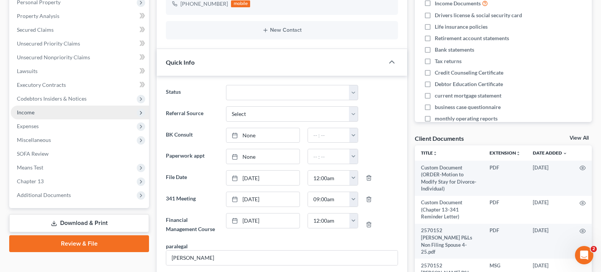
click at [97, 111] on span "Income" at bounding box center [80, 113] width 138 height 14
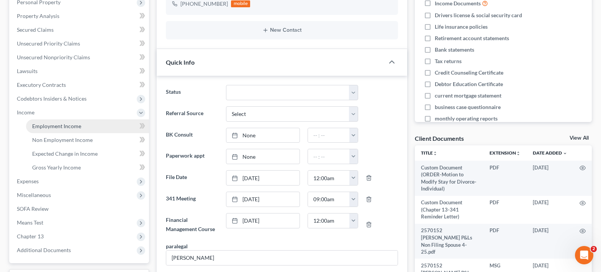
click at [92, 124] on link "Employment Income" at bounding box center [87, 127] width 123 height 14
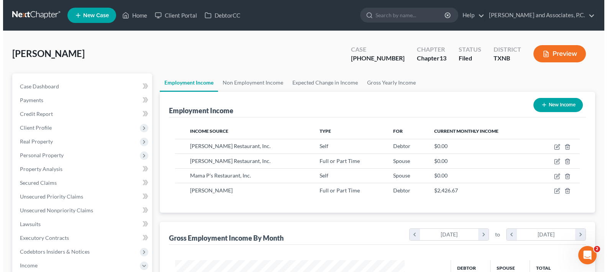
scroll to position [138, 245]
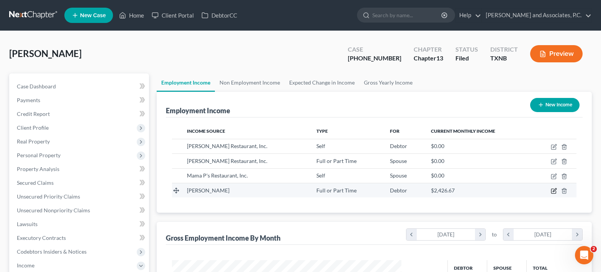
click at [553, 192] on icon "button" at bounding box center [554, 189] width 3 height 3
select select "0"
select select "45"
select select "3"
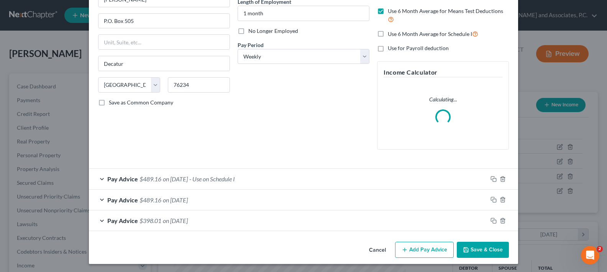
scroll to position [82, 0]
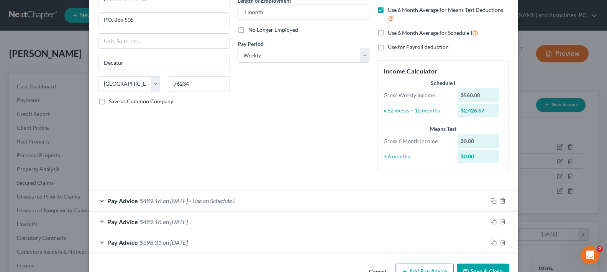
click at [477, 251] on div "Pay Advice $398.01 on 07/11/2025" at bounding box center [288, 243] width 398 height 20
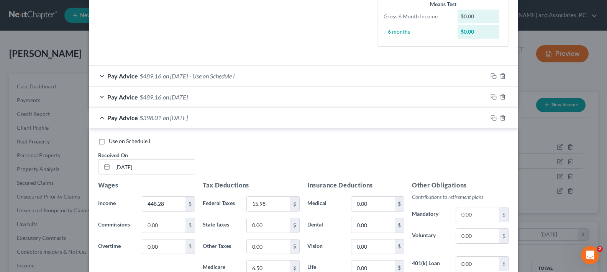
scroll to position [182, 0]
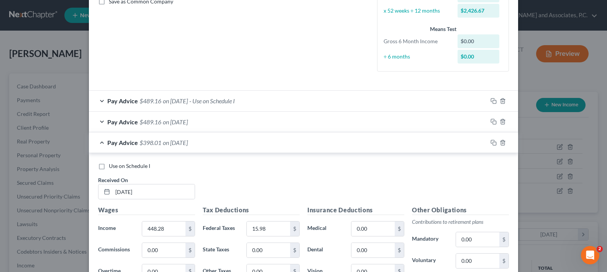
click at [102, 121] on div "Pay Advice $489.16 on 07/18/2025" at bounding box center [288, 122] width 398 height 20
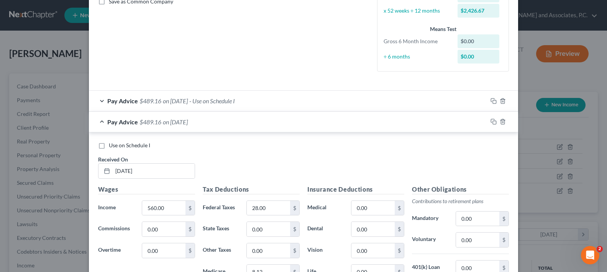
click at [100, 100] on div "Pay Advice $489.16 on 07/25/2025 - Use on Schedule I" at bounding box center [288, 101] width 398 height 20
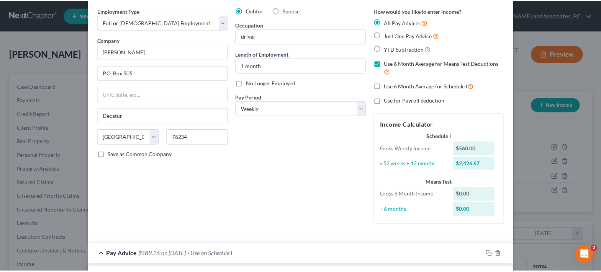
scroll to position [0, 0]
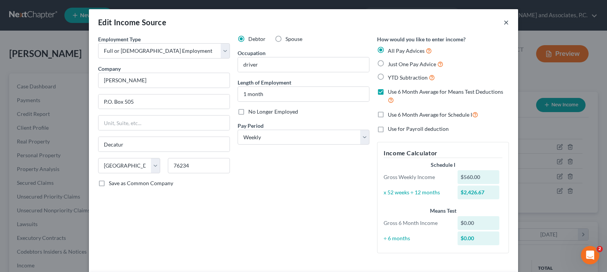
click at [503, 23] on button "×" at bounding box center [505, 22] width 5 height 9
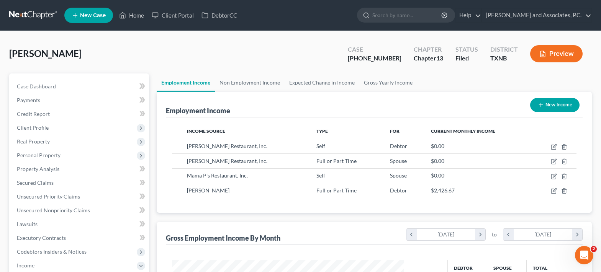
scroll to position [382906, 382799]
click at [257, 84] on link "Non Employment Income" at bounding box center [250, 83] width 70 height 18
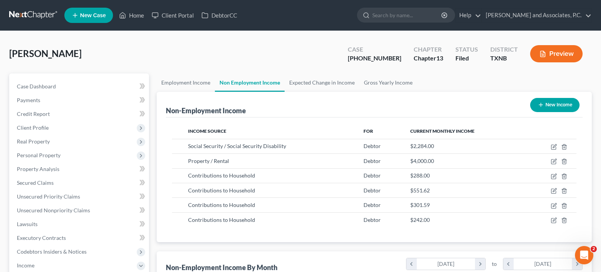
scroll to position [138, 245]
click at [326, 85] on link "Expected Change in Income" at bounding box center [322, 83] width 75 height 18
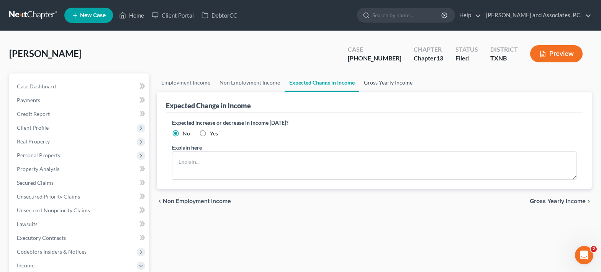
click at [373, 85] on link "Gross Yearly Income" at bounding box center [388, 83] width 58 height 18
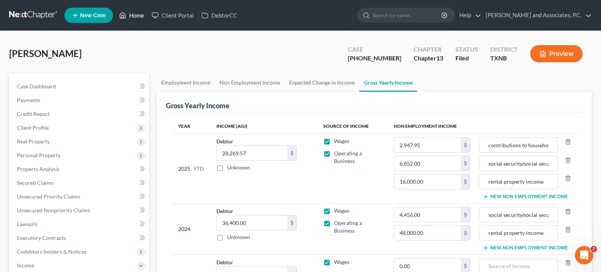
click at [138, 14] on link "Home" at bounding box center [131, 15] width 33 height 14
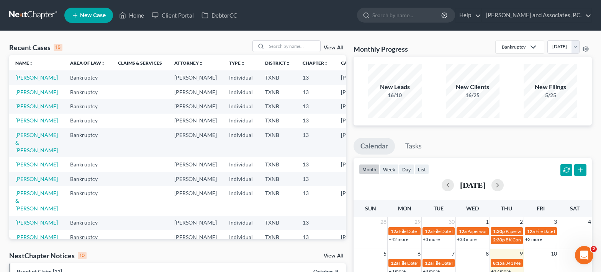
click at [22, 99] on td "Aguirre, Mary" at bounding box center [36, 92] width 55 height 14
click at [22, 95] on link "Aguirre, Mary" at bounding box center [36, 92] width 43 height 7
select select "5"
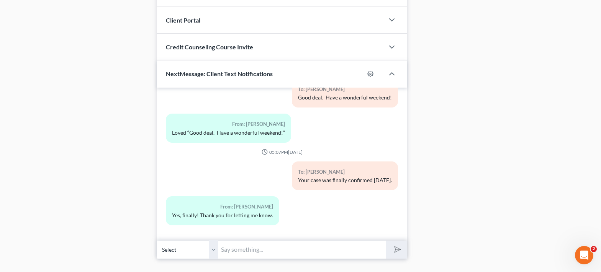
scroll to position [706, 0]
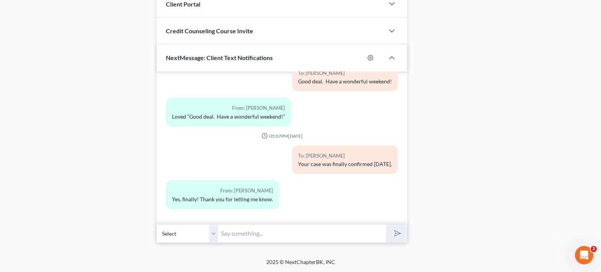
click at [249, 236] on input "text" at bounding box center [302, 233] width 168 height 19
type input "I know you have called for me a couple of times this week. It's been a bit craz…"
click at [386, 225] on button "submit" at bounding box center [396, 234] width 21 height 18
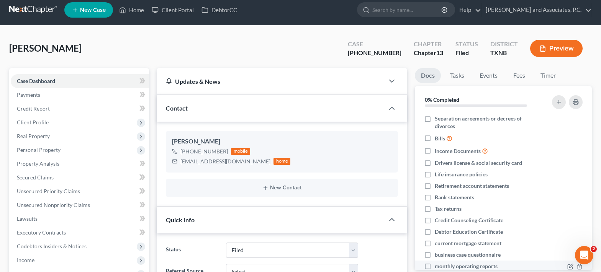
scroll to position [0, 0]
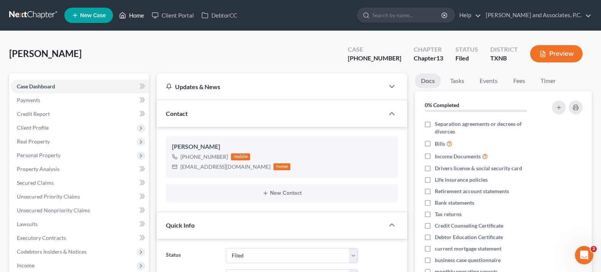
click at [135, 16] on link "Home" at bounding box center [131, 15] width 33 height 14
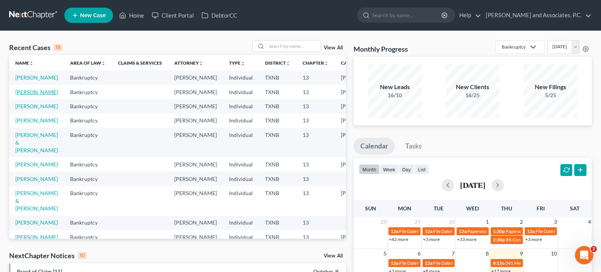
click at [17, 95] on link "Pogatshnik, Jeffrey" at bounding box center [36, 92] width 43 height 7
select select "5"
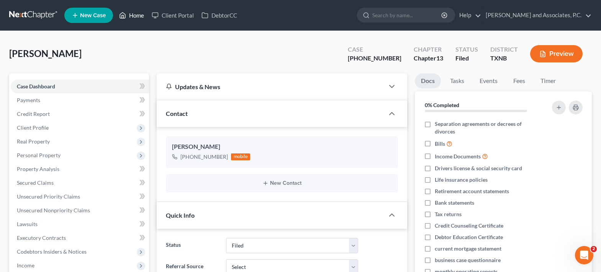
click at [135, 13] on link "Home" at bounding box center [131, 15] width 33 height 14
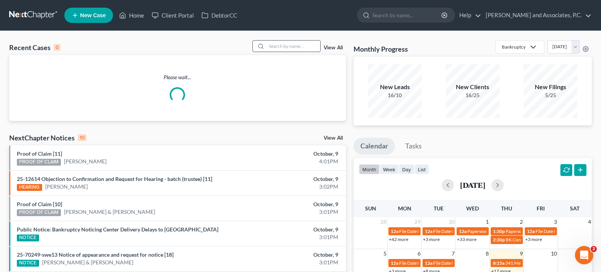
click at [279, 45] on input "search" at bounding box center [294, 46] width 54 height 11
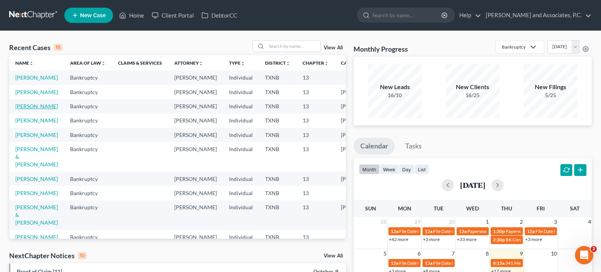
click at [25, 110] on link "Aguirre, Mary" at bounding box center [36, 106] width 43 height 7
select select "5"
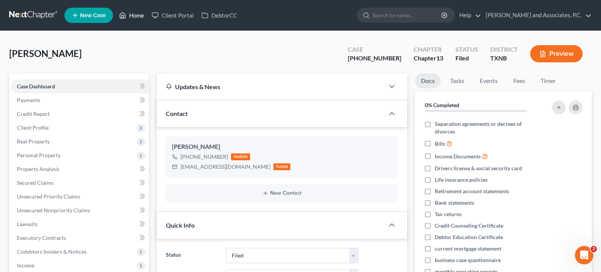
click at [133, 16] on link "Home" at bounding box center [131, 15] width 33 height 14
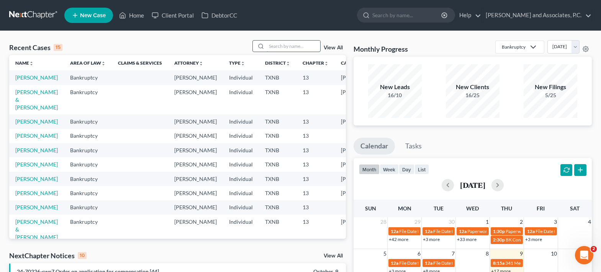
click at [273, 44] on input "search" at bounding box center [294, 46] width 54 height 11
click at [281, 46] on input "search" at bounding box center [294, 46] width 54 height 11
click at [37, 154] on link "Pogatshnik, Jeffrey" at bounding box center [36, 150] width 43 height 7
select select "5"
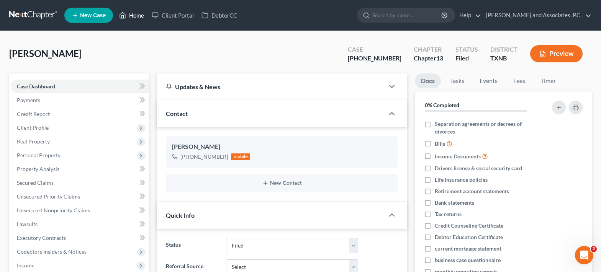
click at [133, 13] on link "Home" at bounding box center [131, 15] width 33 height 14
